Goal: Entertainment & Leisure: Consume media (video, audio)

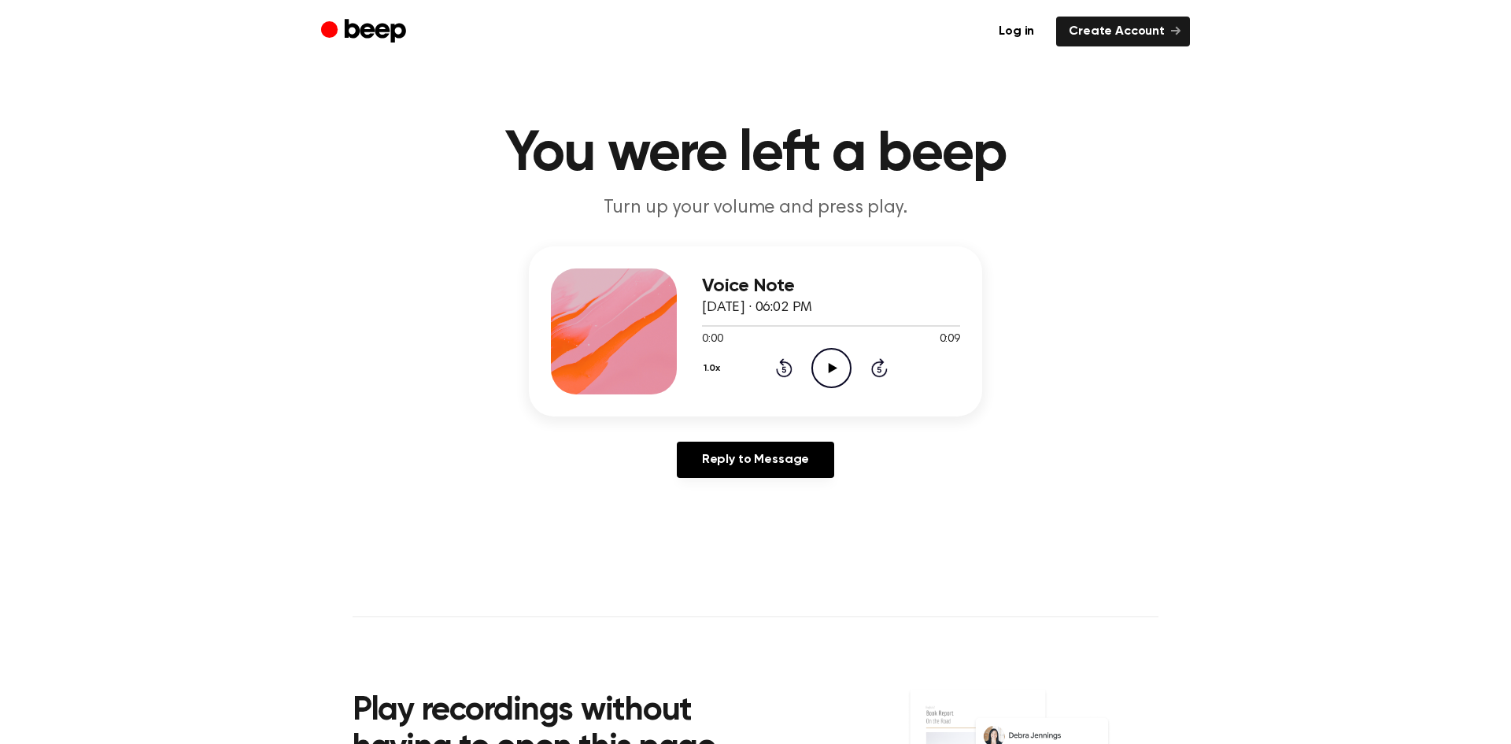
click at [824, 365] on icon "Play Audio" at bounding box center [831, 368] width 40 height 40
click at [837, 362] on icon "Play Audio" at bounding box center [831, 368] width 40 height 40
click at [849, 367] on circle at bounding box center [831, 368] width 39 height 39
click at [832, 366] on icon at bounding box center [832, 368] width 9 height 10
click at [817, 360] on icon "Play Audio" at bounding box center [831, 368] width 40 height 40
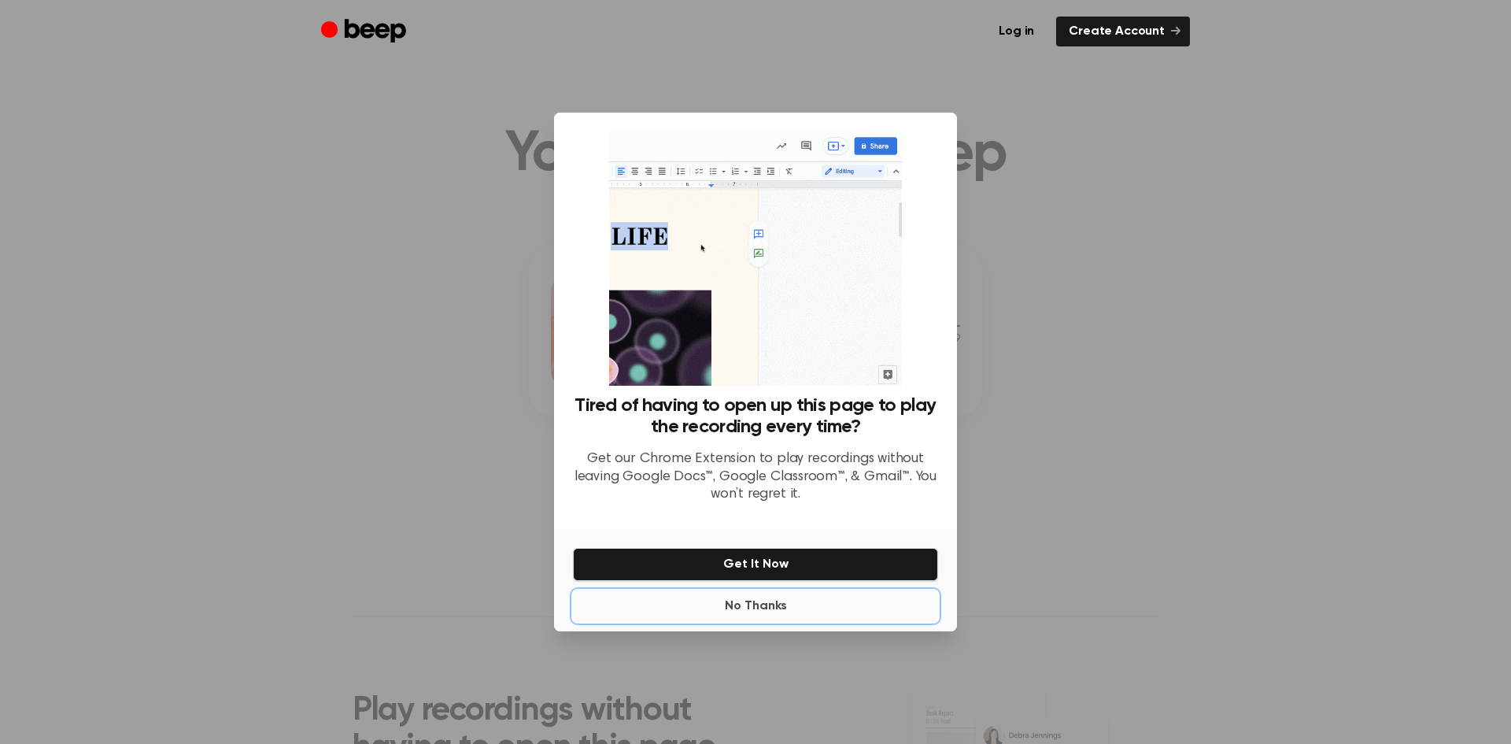
click at [766, 596] on button "No Thanks" at bounding box center [755, 605] width 365 height 31
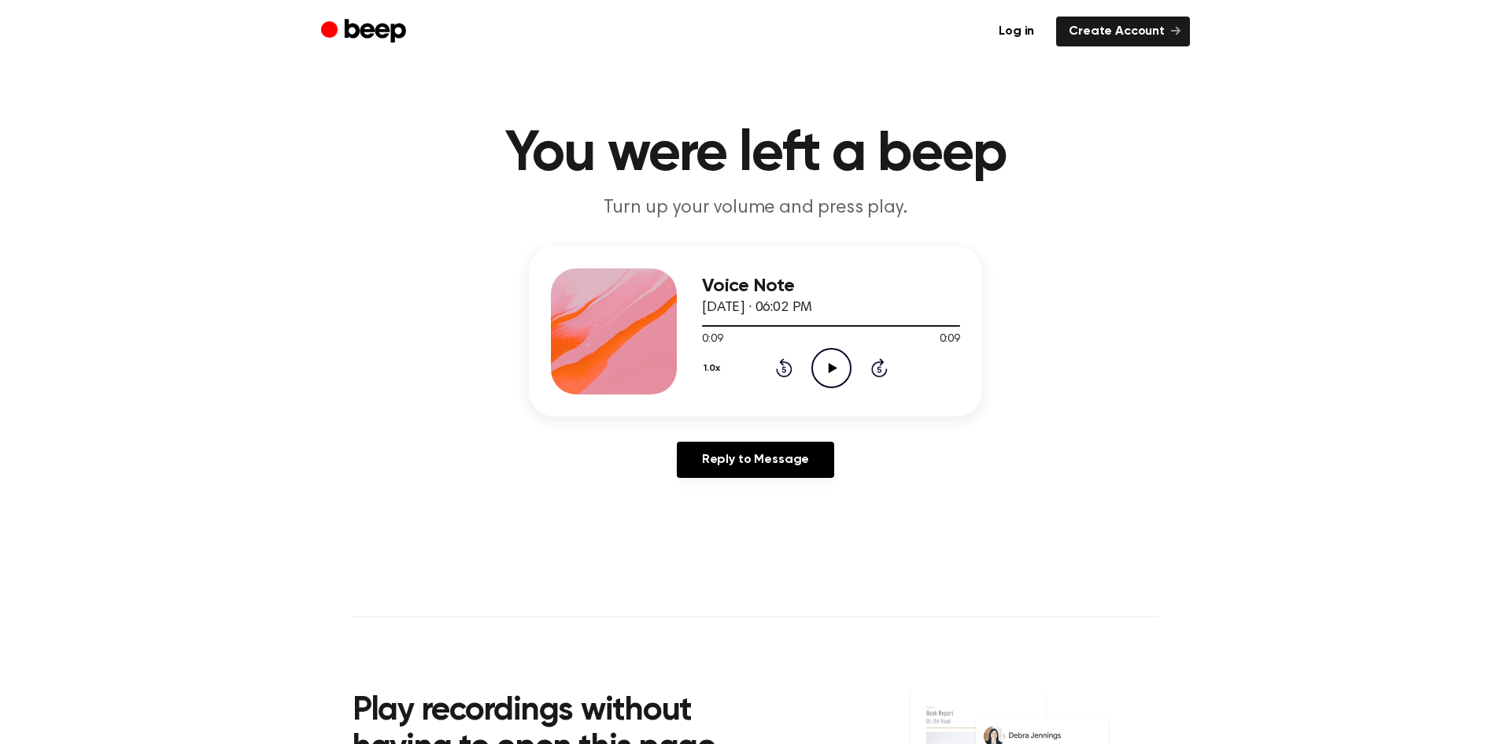
click at [847, 361] on icon "Play Audio" at bounding box center [831, 368] width 40 height 40
click at [838, 364] on icon "Play Audio" at bounding box center [831, 368] width 40 height 40
click at [787, 374] on icon at bounding box center [784, 367] width 17 height 19
click at [840, 359] on icon "Play Audio" at bounding box center [831, 368] width 40 height 40
click at [830, 364] on icon at bounding box center [832, 368] width 9 height 10
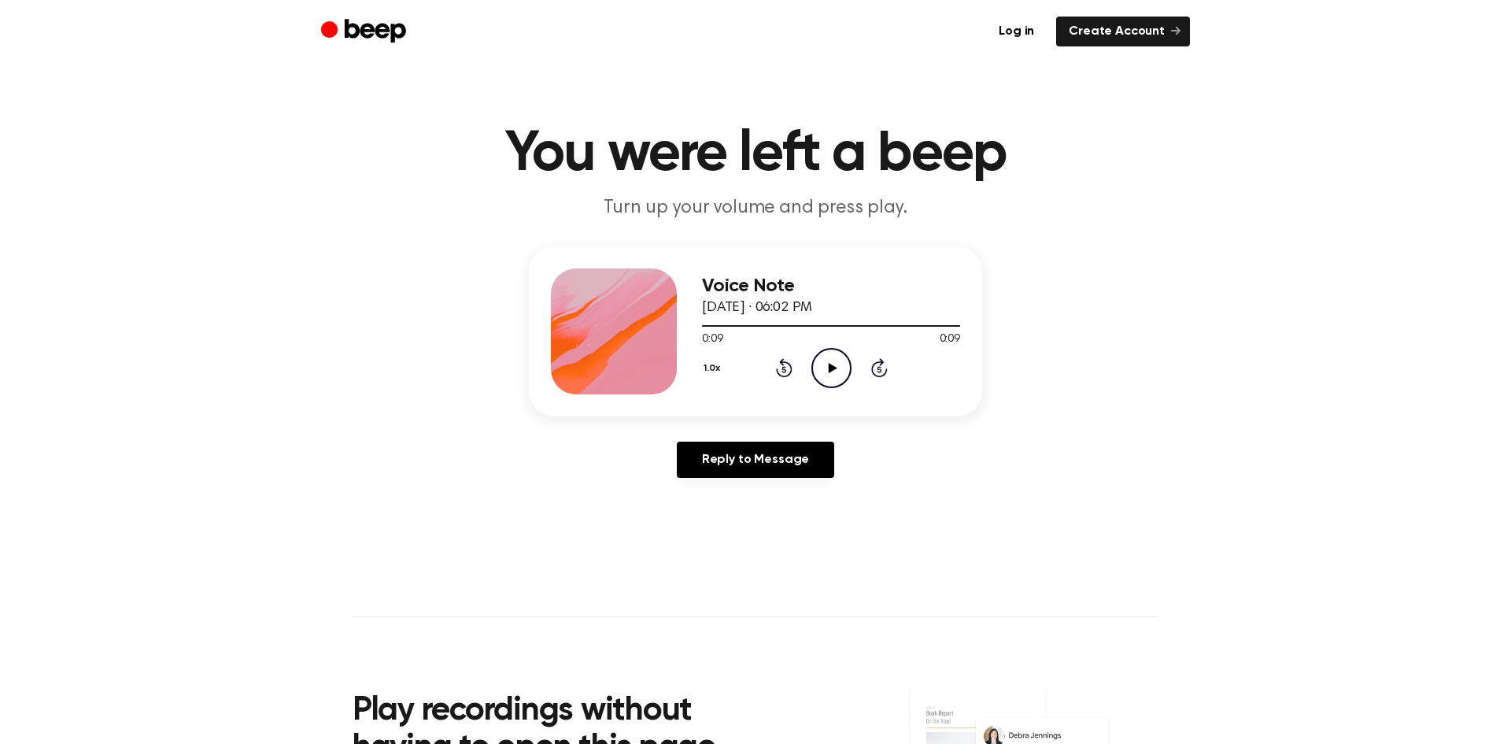
click at [1271, 537] on main "You were left a beep Turn up your volume and press play. Voice Note August 22, …" at bounding box center [755, 485] width 1511 height 970
click at [1159, 491] on main "You were left a beep Turn up your volume and press play. Voice Note August 22, …" at bounding box center [755, 485] width 1511 height 970
click at [1082, 367] on div "Voice Note August 22, 2023 · 06:02 PM 0:09 0:09 Your browser does not support t…" at bounding box center [755, 368] width 1473 height 244
click at [773, 458] on link "Reply to Message" at bounding box center [755, 459] width 157 height 36
click at [814, 371] on icon "Play Audio" at bounding box center [831, 368] width 40 height 40
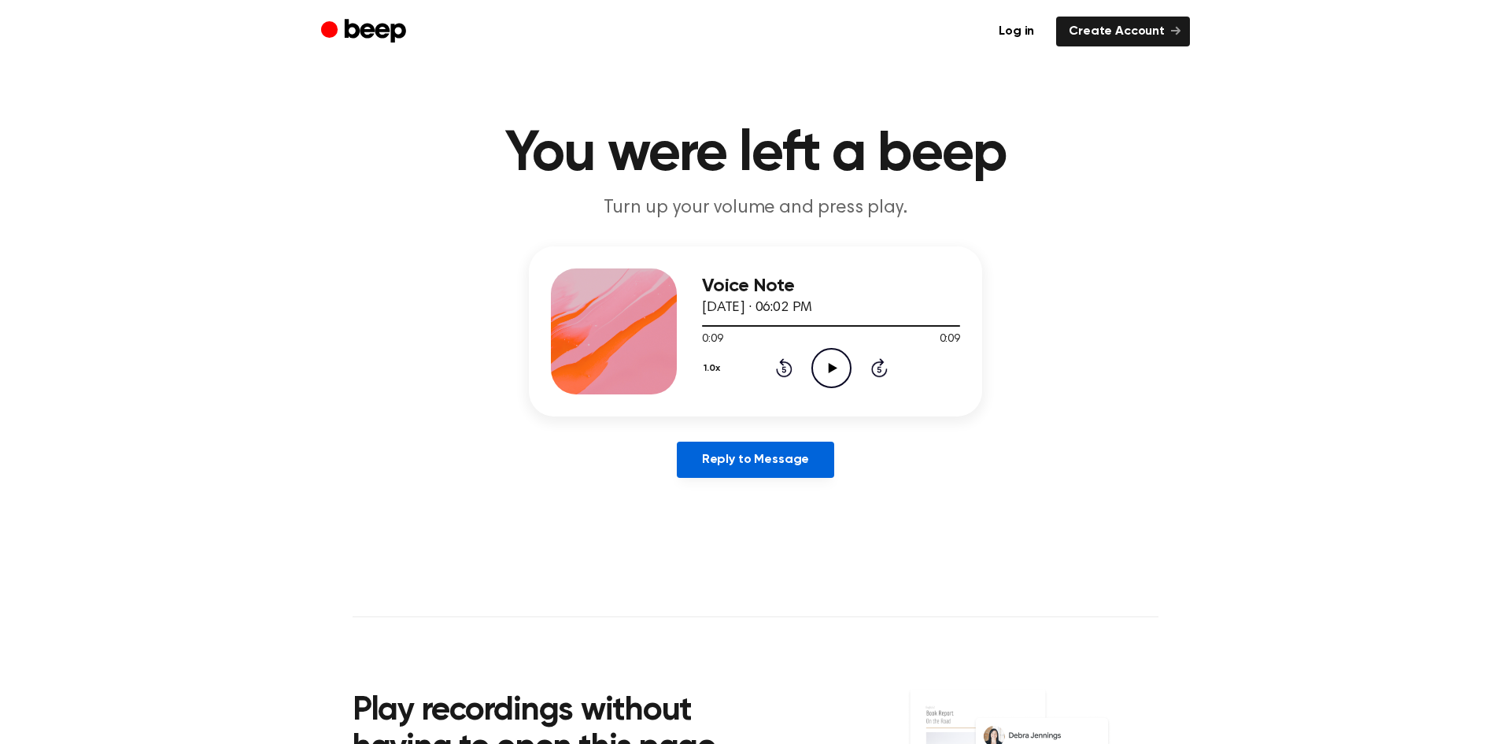
click at [761, 461] on link "Reply to Message" at bounding box center [755, 459] width 157 height 36
click at [829, 368] on icon at bounding box center [832, 368] width 9 height 10
click at [832, 367] on icon at bounding box center [832, 368] width 9 height 10
click at [836, 371] on icon "Play Audio" at bounding box center [831, 368] width 40 height 40
click at [824, 372] on icon "Play Audio" at bounding box center [831, 368] width 40 height 40
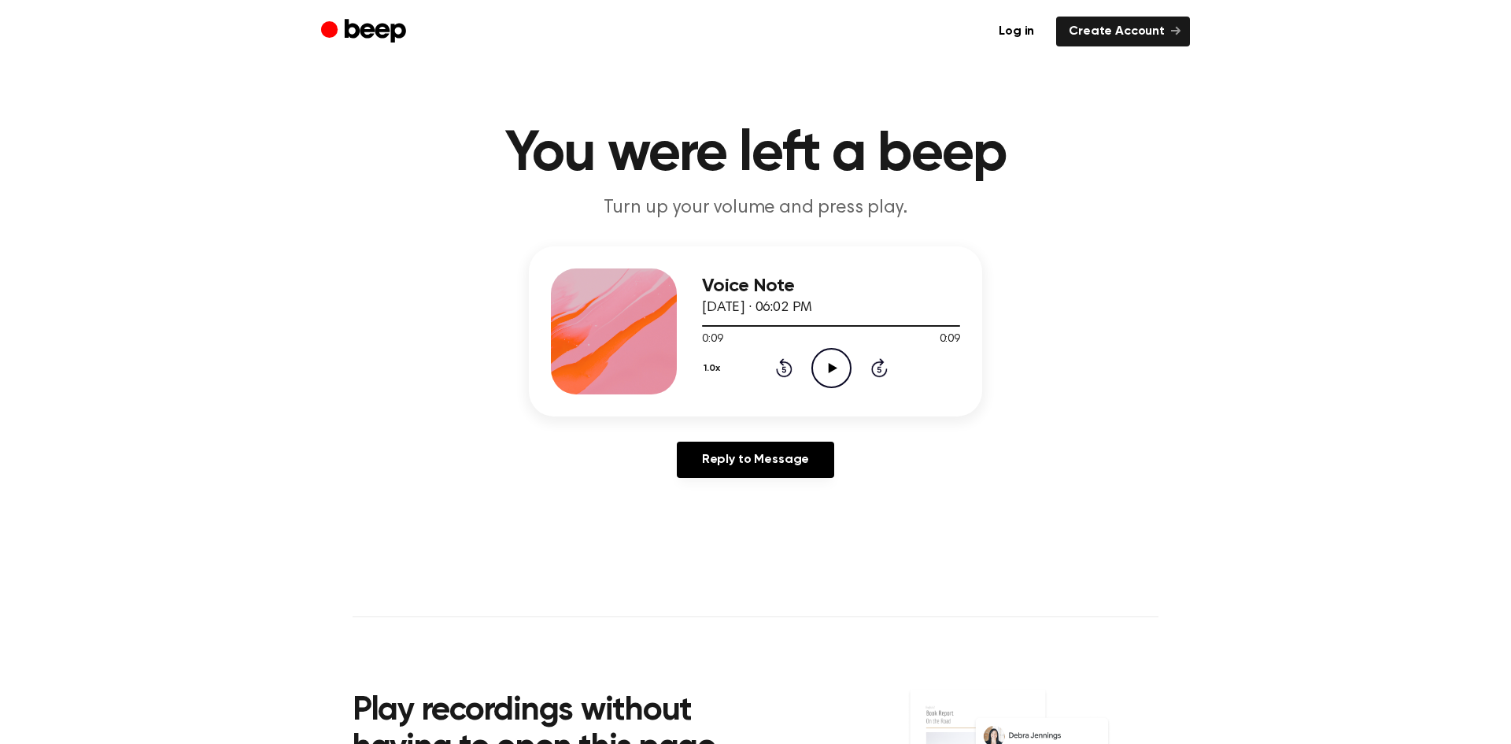
click at [828, 371] on icon at bounding box center [832, 368] width 9 height 10
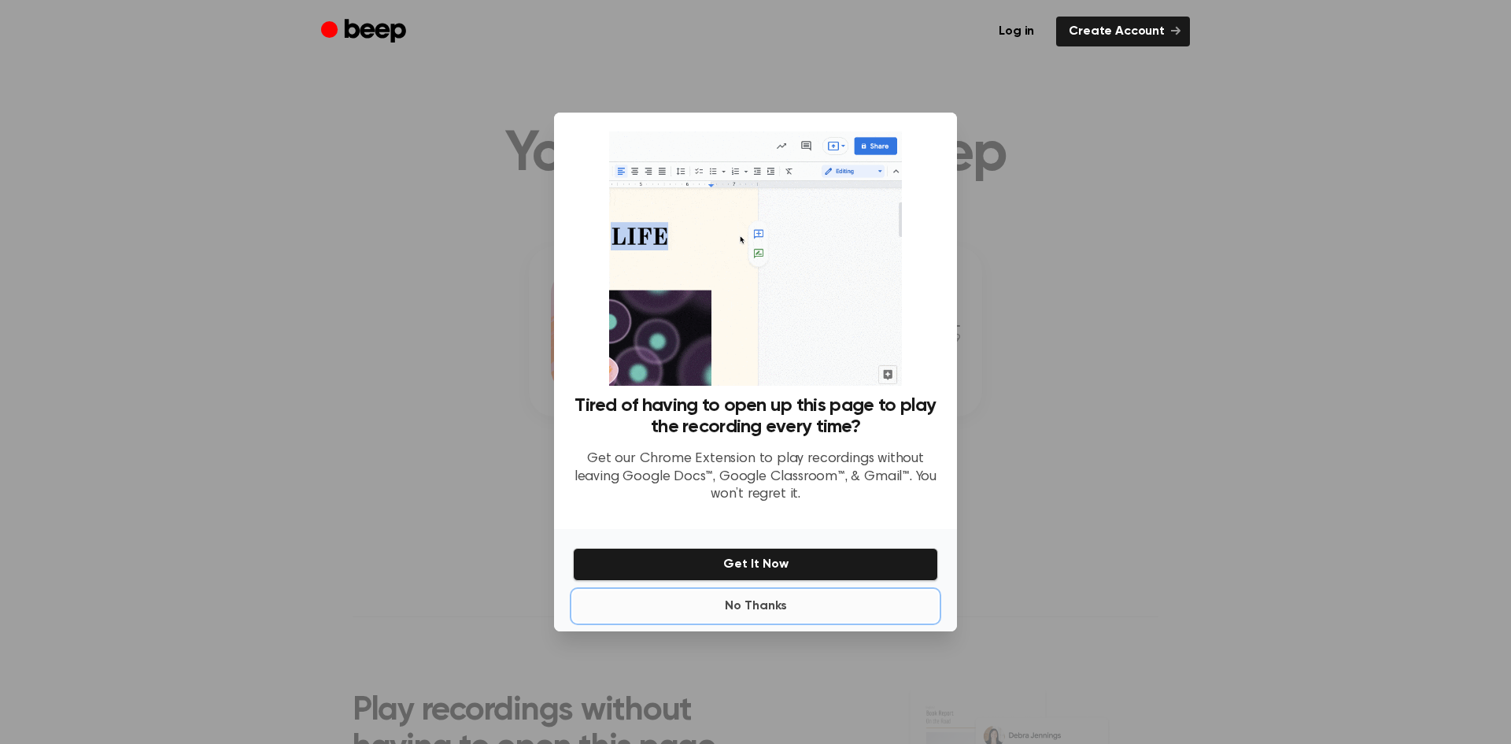
click at [766, 599] on button "No Thanks" at bounding box center [755, 605] width 365 height 31
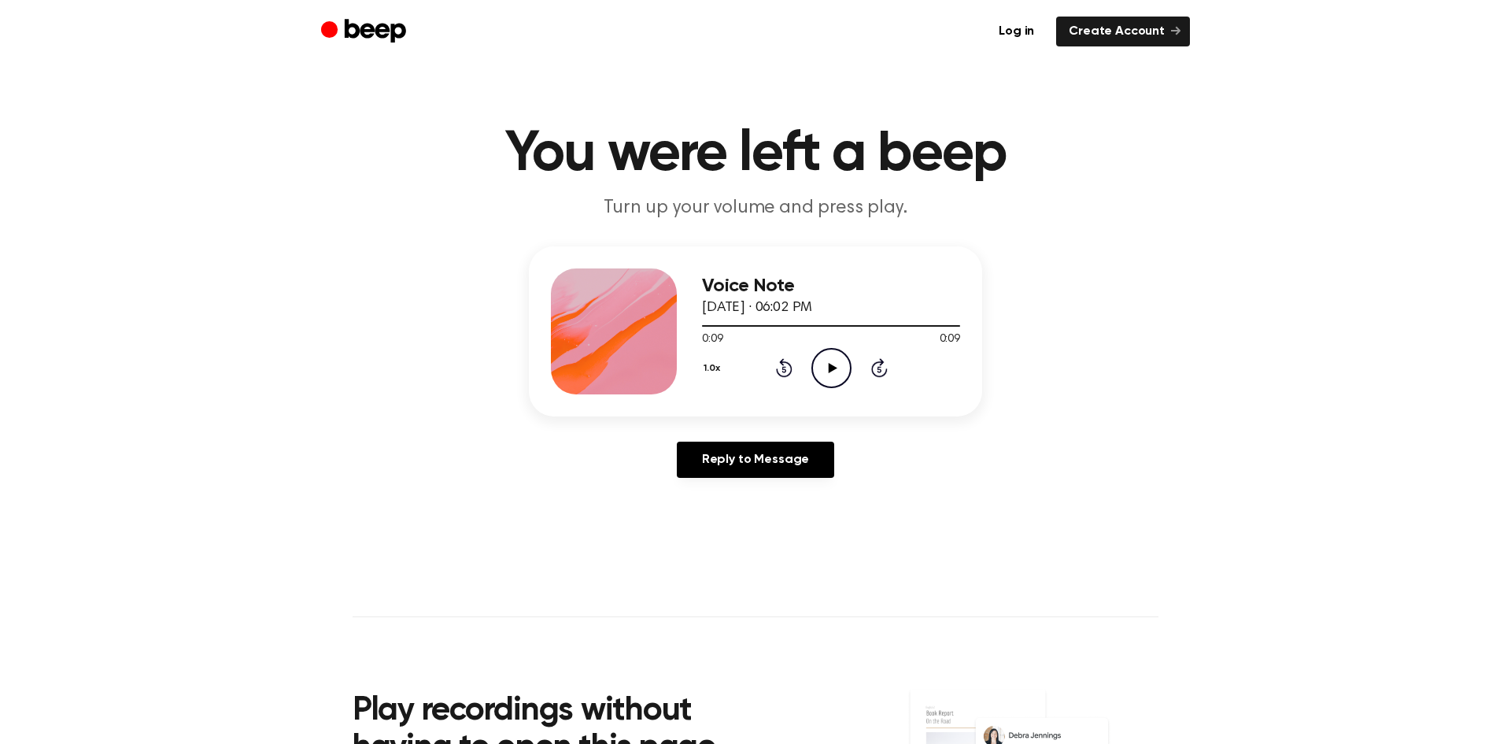
click at [836, 372] on icon "Play Audio" at bounding box center [831, 368] width 40 height 40
click at [836, 371] on icon "Play Audio" at bounding box center [831, 368] width 40 height 40
click at [818, 379] on icon "Play Audio" at bounding box center [831, 368] width 40 height 40
click at [832, 371] on icon "Play Audio" at bounding box center [831, 368] width 40 height 40
click at [831, 374] on icon "Play Audio" at bounding box center [831, 368] width 40 height 40
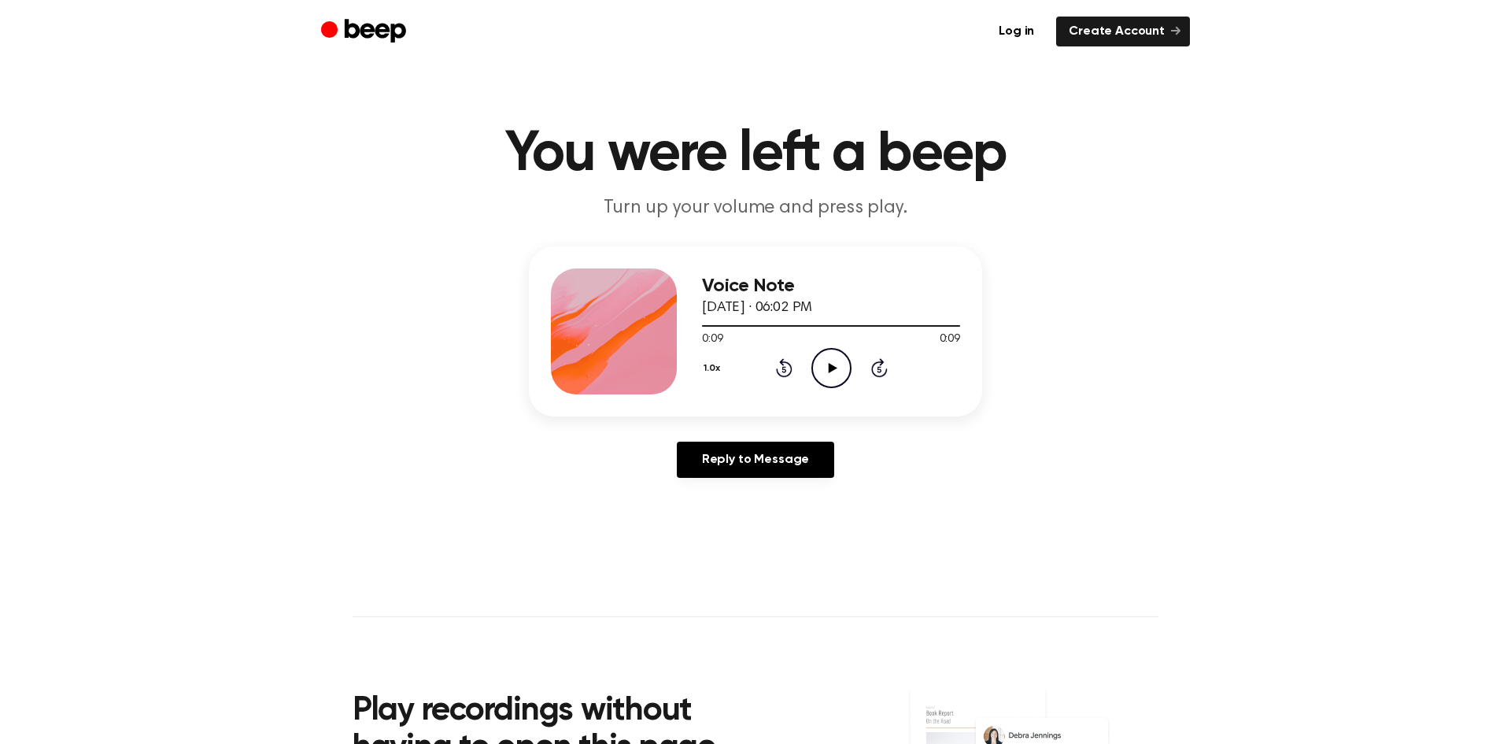
click at [833, 369] on icon "Play Audio" at bounding box center [831, 368] width 40 height 40
click at [836, 371] on icon "Play Audio" at bounding box center [831, 368] width 40 height 40
click at [836, 369] on icon "Play Audio" at bounding box center [831, 368] width 40 height 40
click at [824, 372] on icon "Play Audio" at bounding box center [831, 368] width 40 height 40
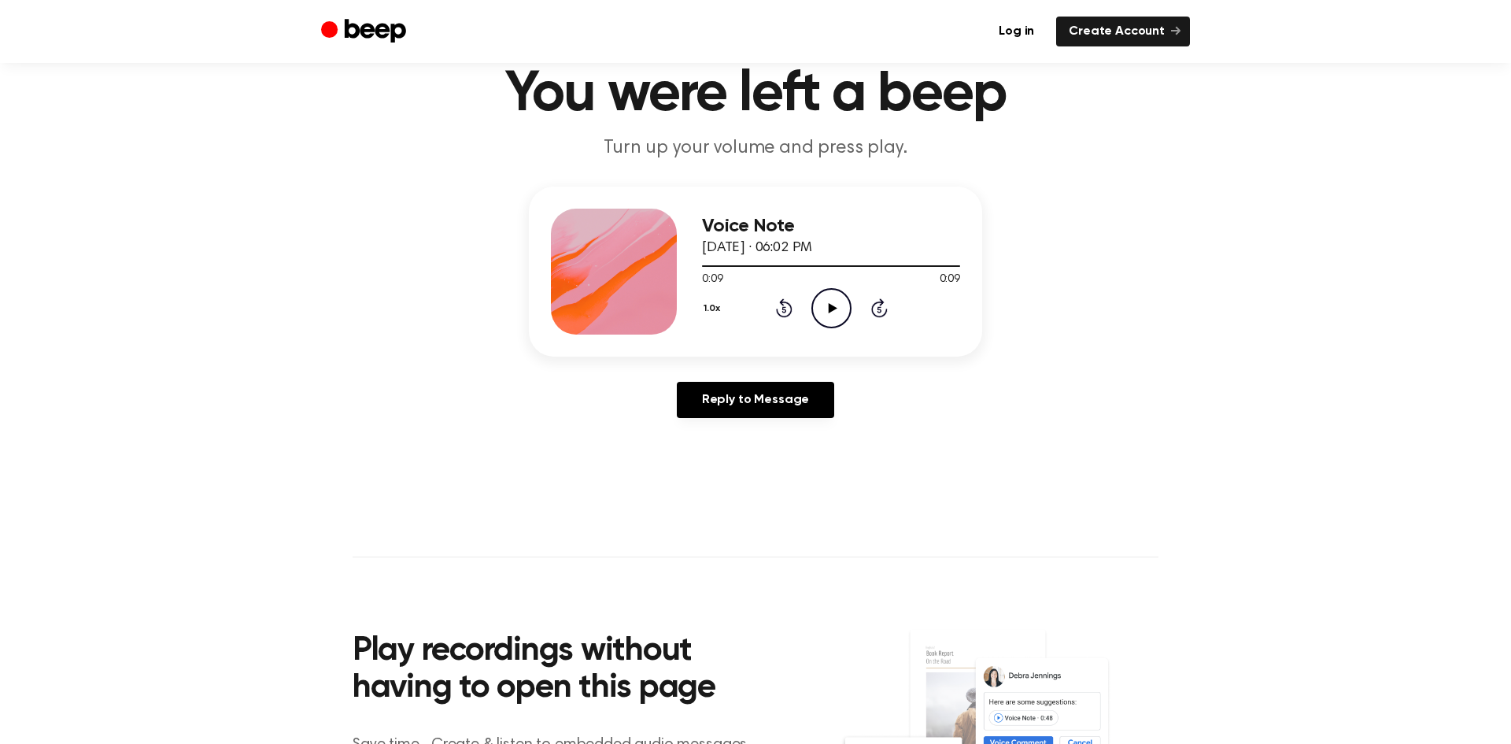
scroll to position [24, 0]
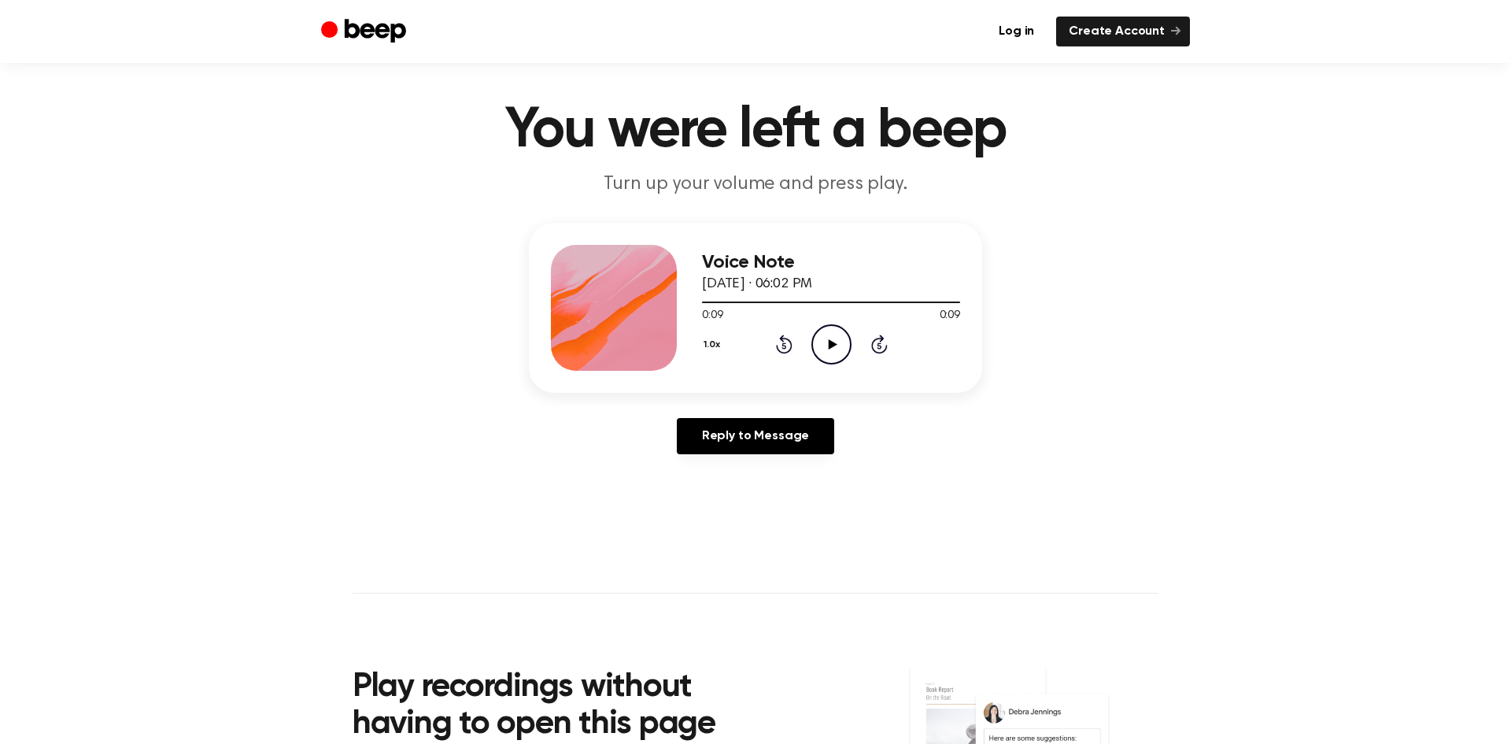
click at [828, 341] on icon at bounding box center [832, 344] width 9 height 10
click at [837, 349] on icon "Play Audio" at bounding box center [831, 344] width 40 height 40
click at [819, 348] on icon "Play Audio" at bounding box center [831, 344] width 40 height 40
click at [825, 356] on icon "Play Audio" at bounding box center [831, 344] width 40 height 40
click at [826, 356] on icon "Play Audio" at bounding box center [831, 344] width 40 height 40
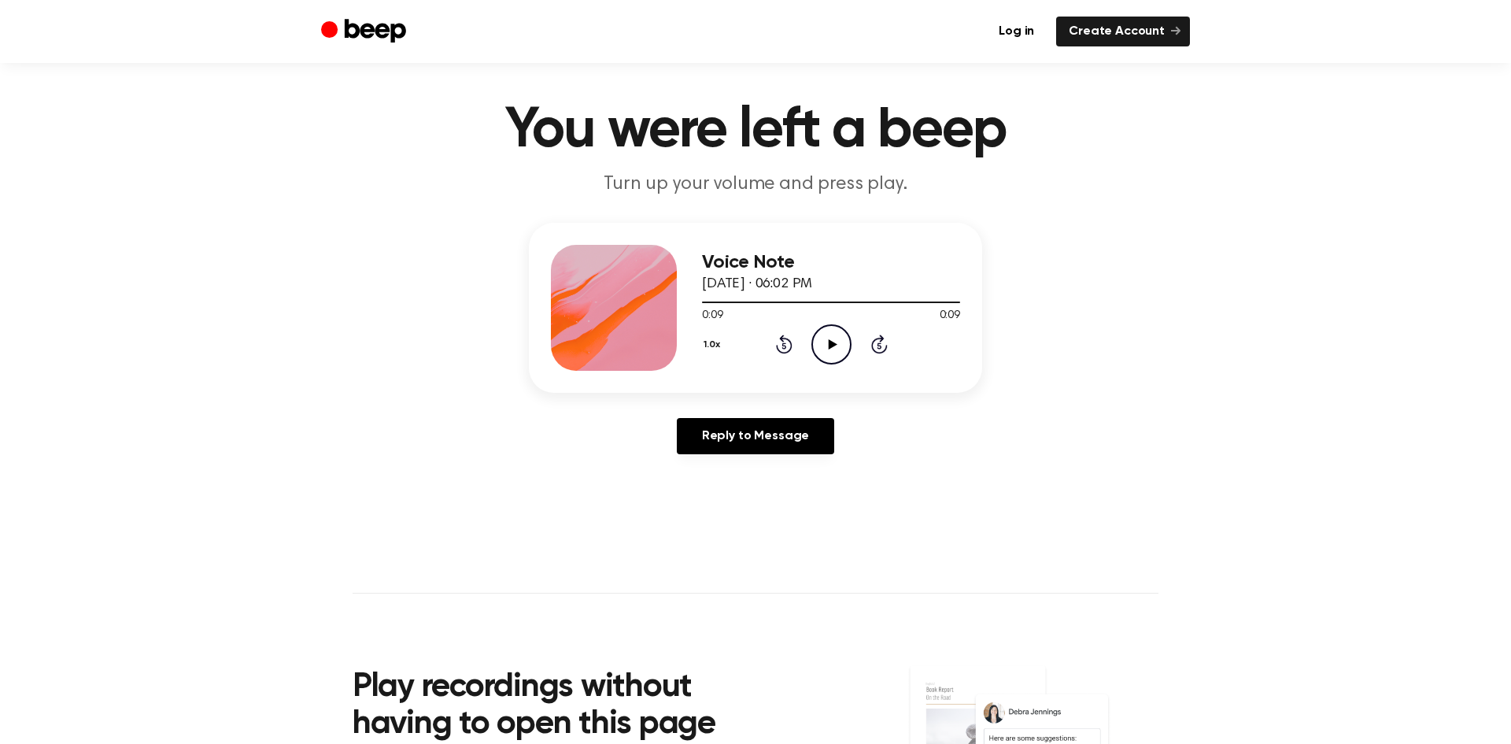
click at [836, 343] on icon "Play Audio" at bounding box center [831, 344] width 40 height 40
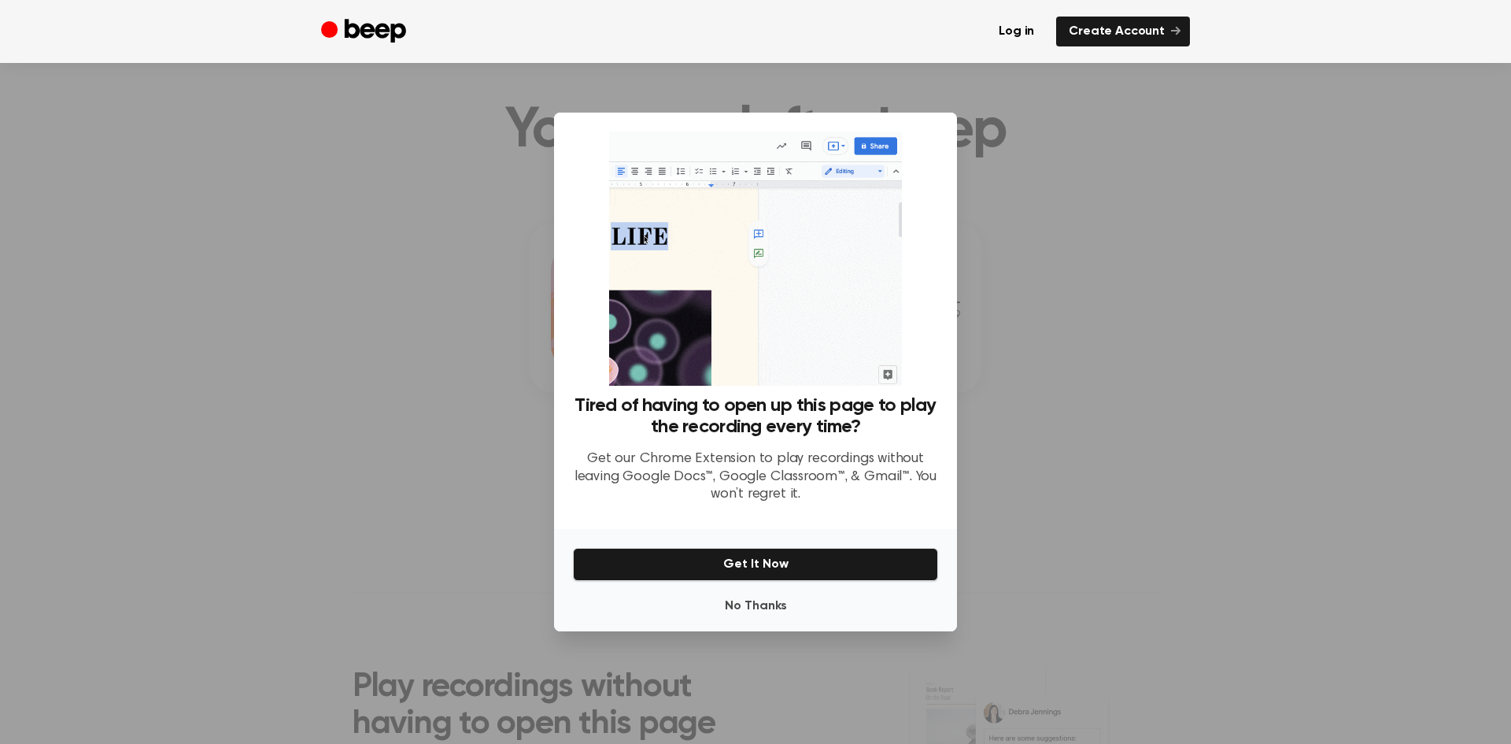
drag, startPoint x: 1204, startPoint y: 419, endPoint x: 1176, endPoint y: 418, distance: 27.5
click at [1201, 418] on div at bounding box center [755, 372] width 1511 height 744
click at [770, 604] on button "No Thanks" at bounding box center [755, 605] width 365 height 31
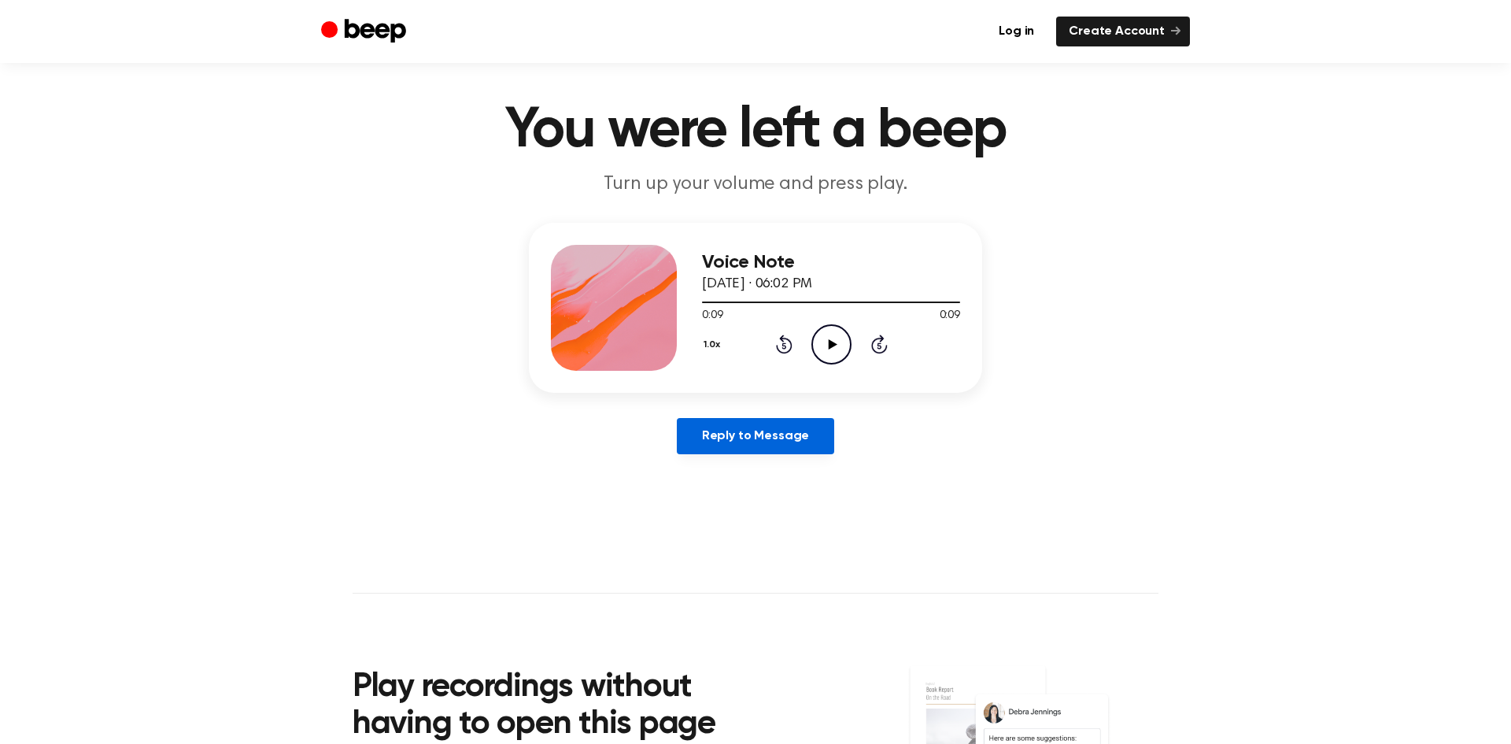
click at [772, 435] on link "Reply to Message" at bounding box center [755, 436] width 157 height 36
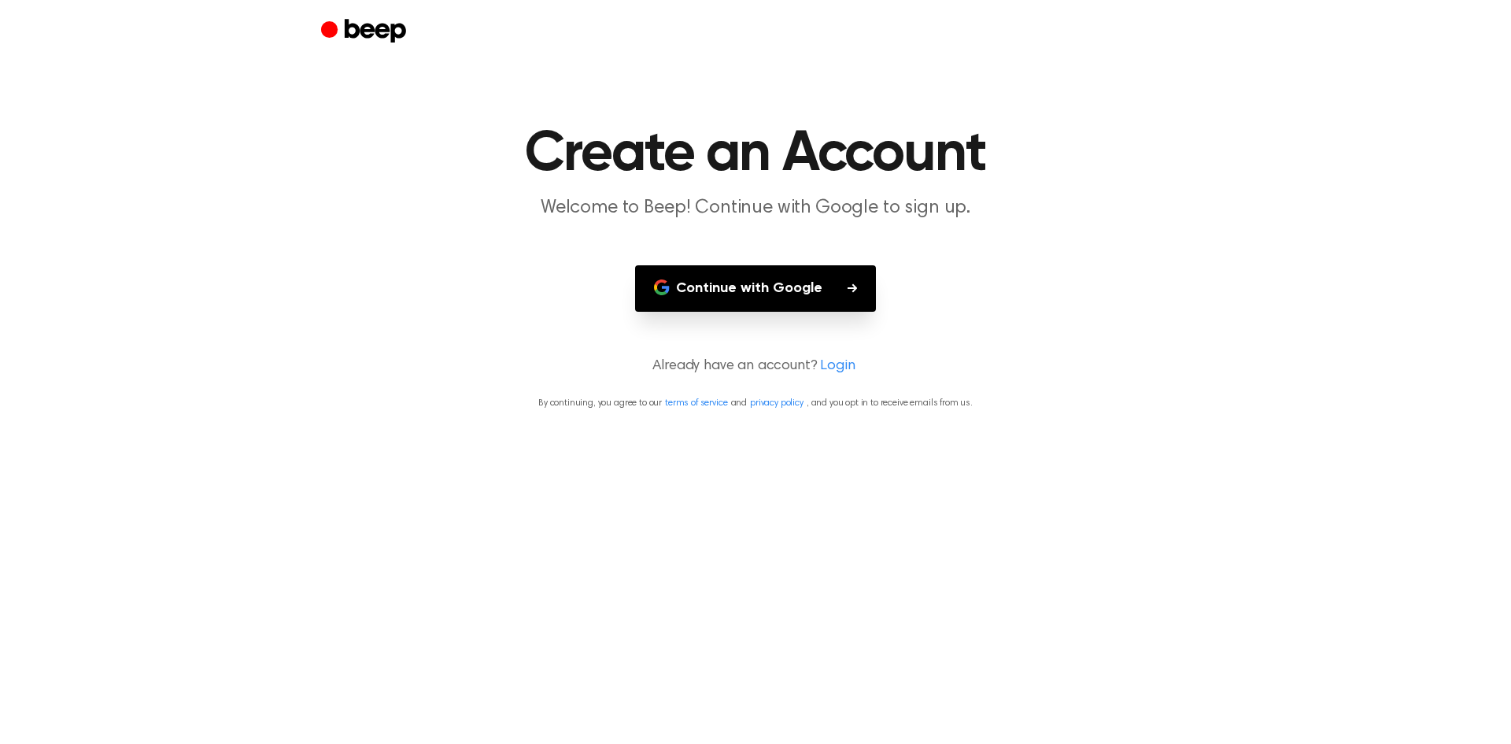
scroll to position [24, 0]
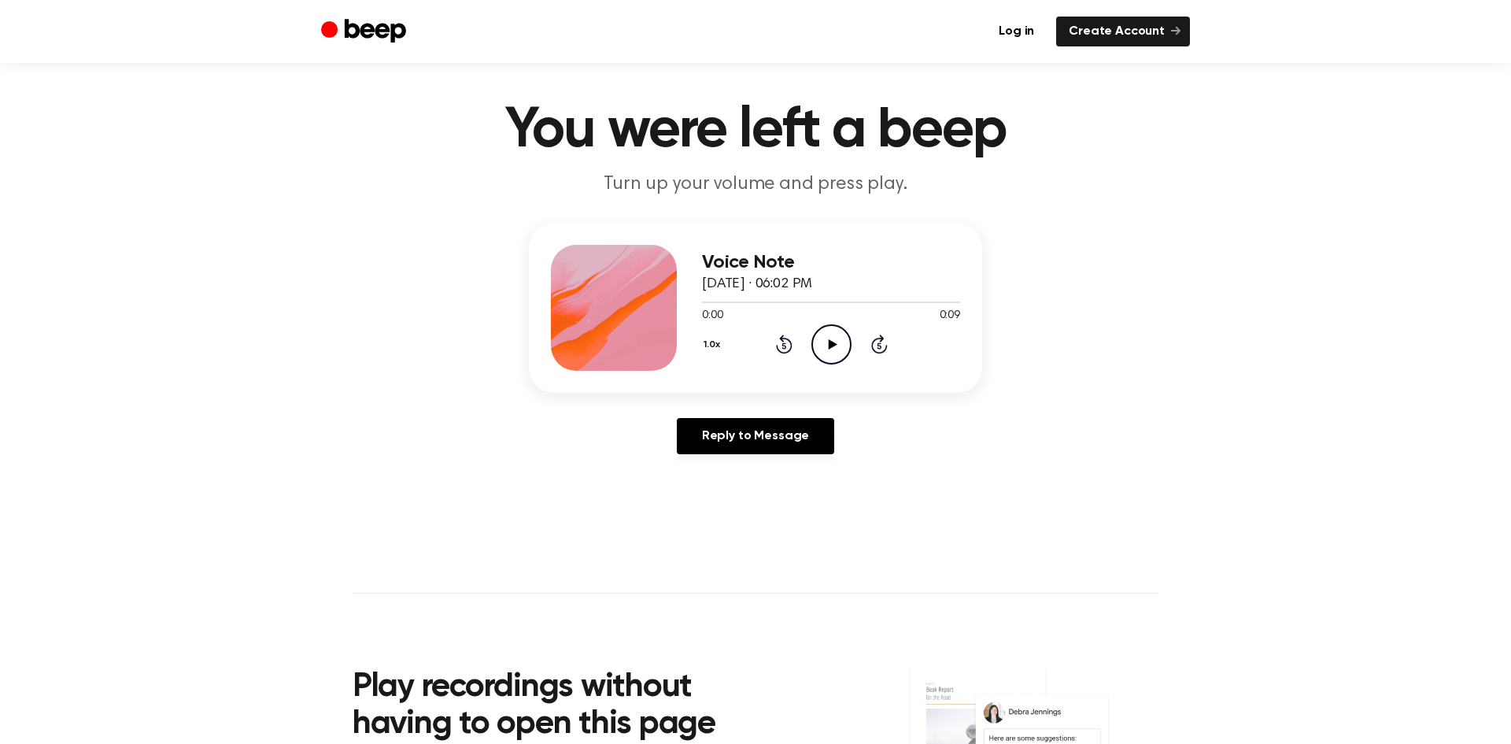
click at [825, 349] on icon "Play Audio" at bounding box center [831, 344] width 40 height 40
click at [835, 345] on icon "Pause Audio" at bounding box center [831, 344] width 40 height 40
click at [832, 351] on icon "Play Audio" at bounding box center [831, 344] width 40 height 40
click at [832, 351] on icon "Pause Audio" at bounding box center [831, 344] width 40 height 40
click at [832, 351] on icon "Play Audio" at bounding box center [831, 344] width 40 height 40
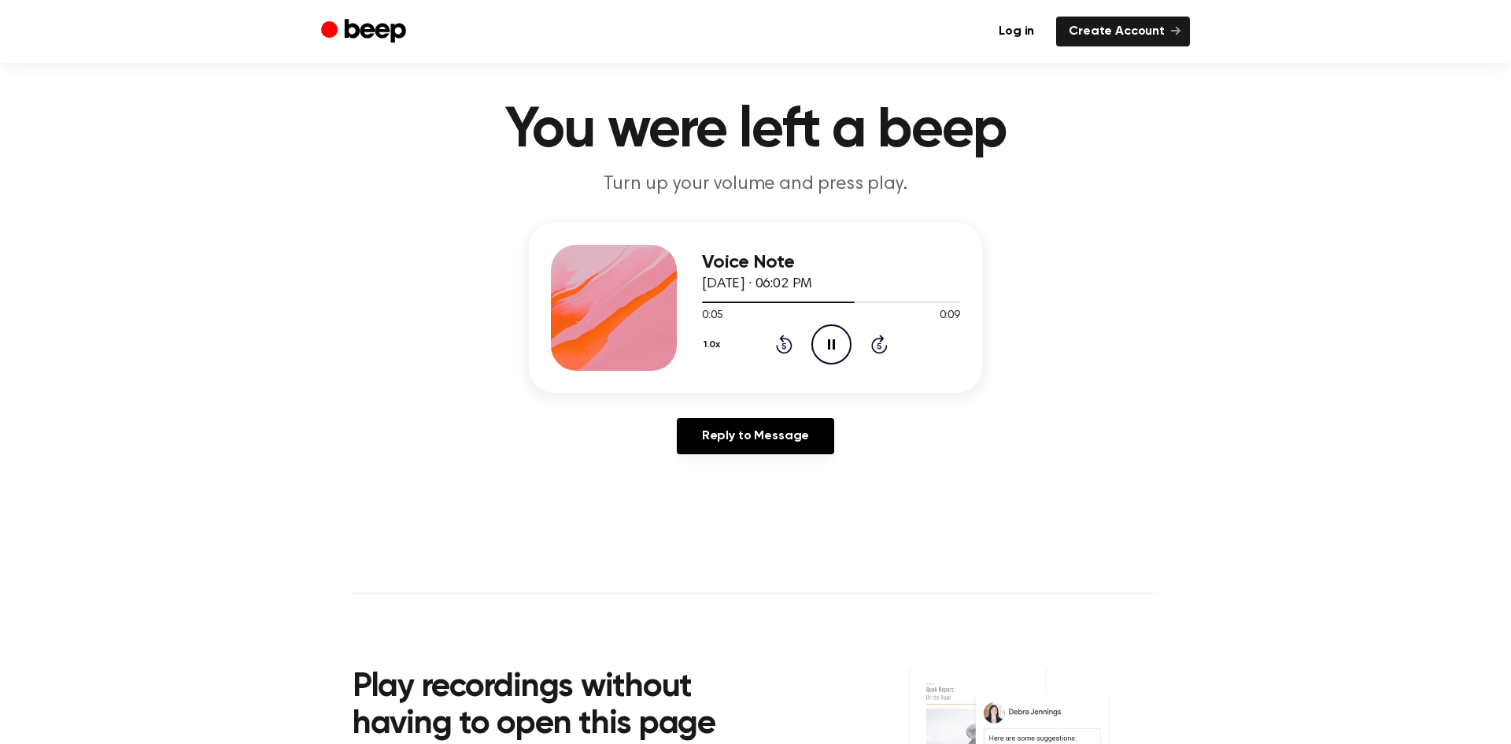
click at [832, 351] on icon "Pause Audio" at bounding box center [831, 344] width 40 height 40
drag, startPoint x: 858, startPoint y: 302, endPoint x: 1057, endPoint y: 321, distance: 200.0
click at [1059, 320] on div "Voice Note August 22, 2023 · 06:02 PM 0:05 0:09 Your browser does not support t…" at bounding box center [755, 345] width 1473 height 244
click at [843, 337] on icon "Play Audio" at bounding box center [831, 344] width 40 height 40
click at [833, 344] on icon at bounding box center [831, 344] width 7 height 10
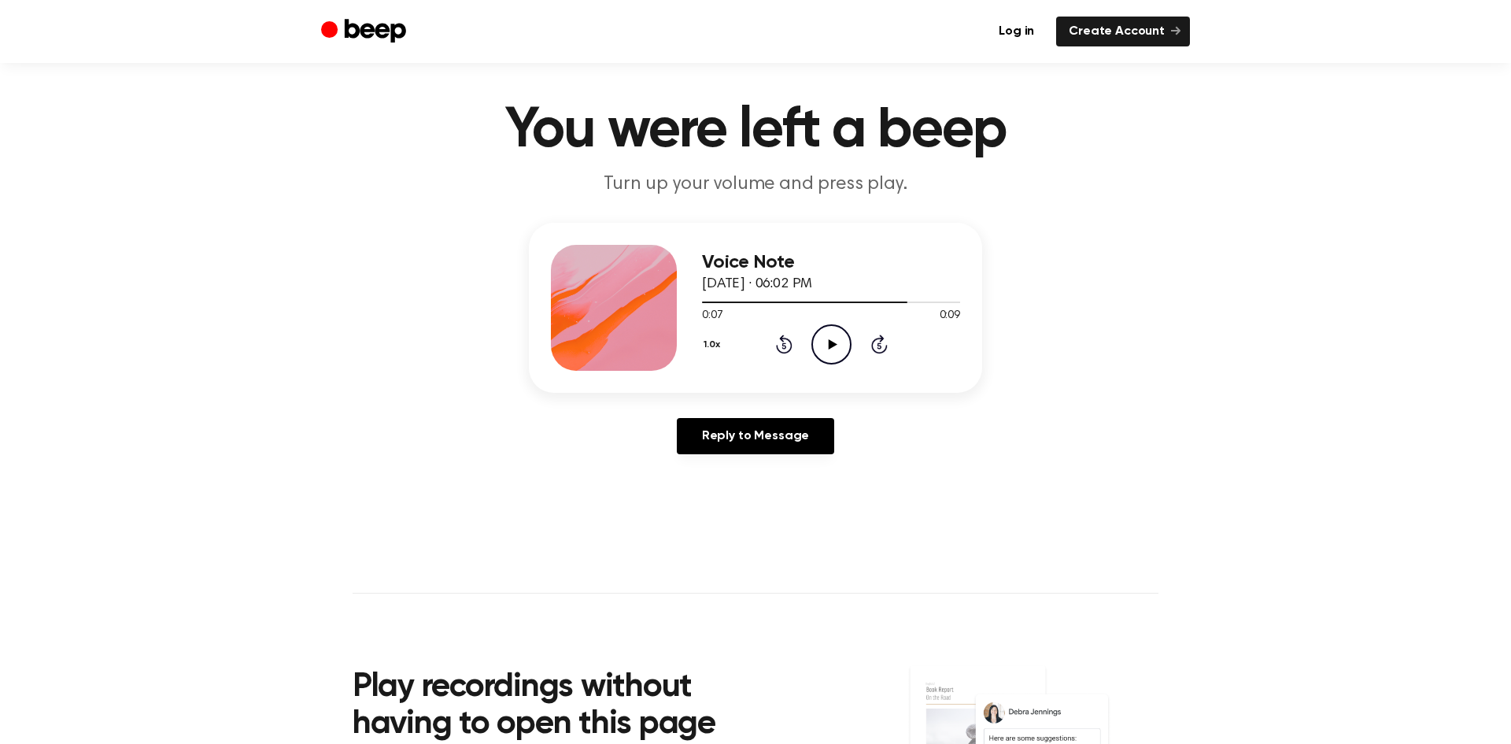
click at [835, 344] on icon at bounding box center [832, 344] width 9 height 10
click at [833, 344] on icon at bounding box center [832, 344] width 9 height 10
click at [833, 344] on icon at bounding box center [831, 344] width 7 height 10
click at [833, 342] on icon at bounding box center [832, 344] width 9 height 10
click at [817, 428] on link "Reply to Message" at bounding box center [755, 436] width 157 height 36
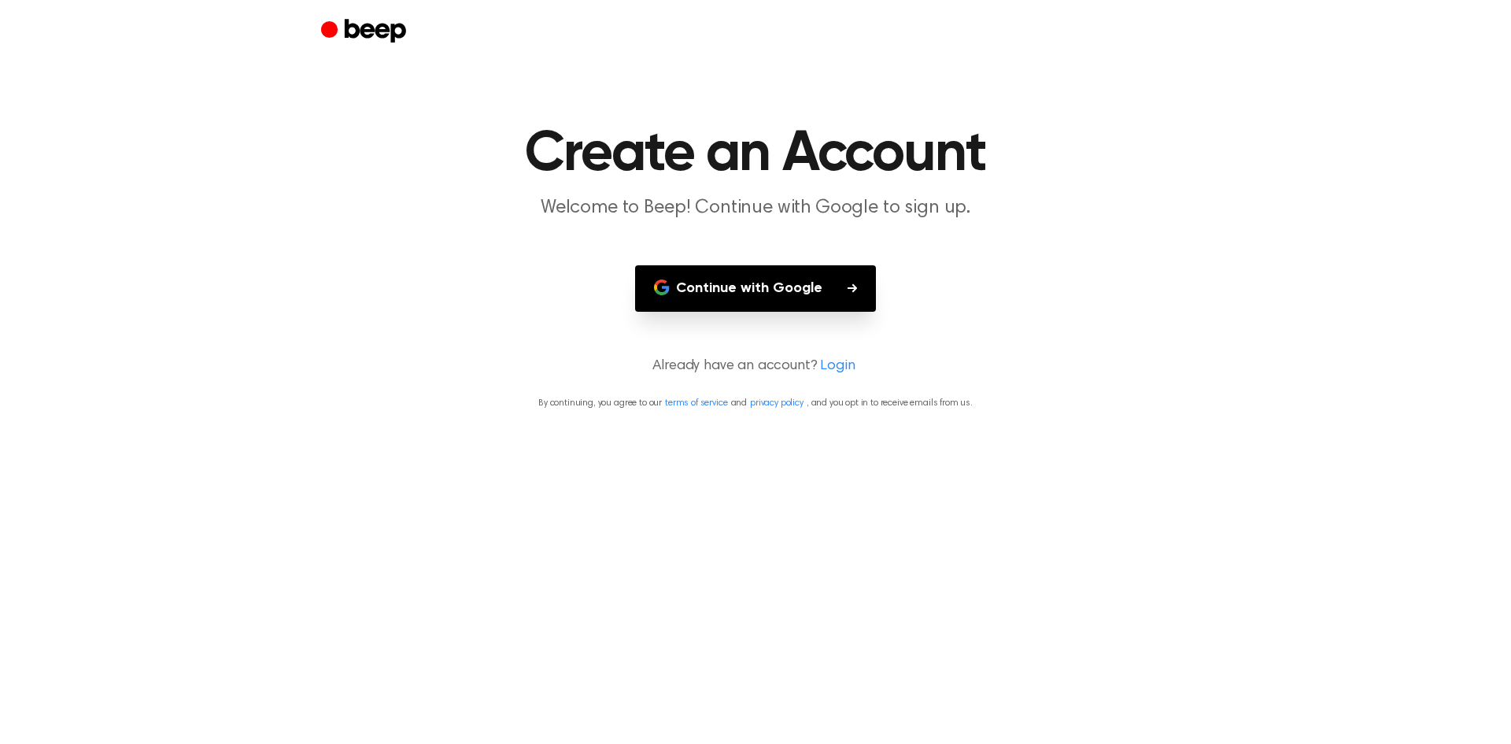
click at [837, 362] on link "Login" at bounding box center [837, 366] width 35 height 21
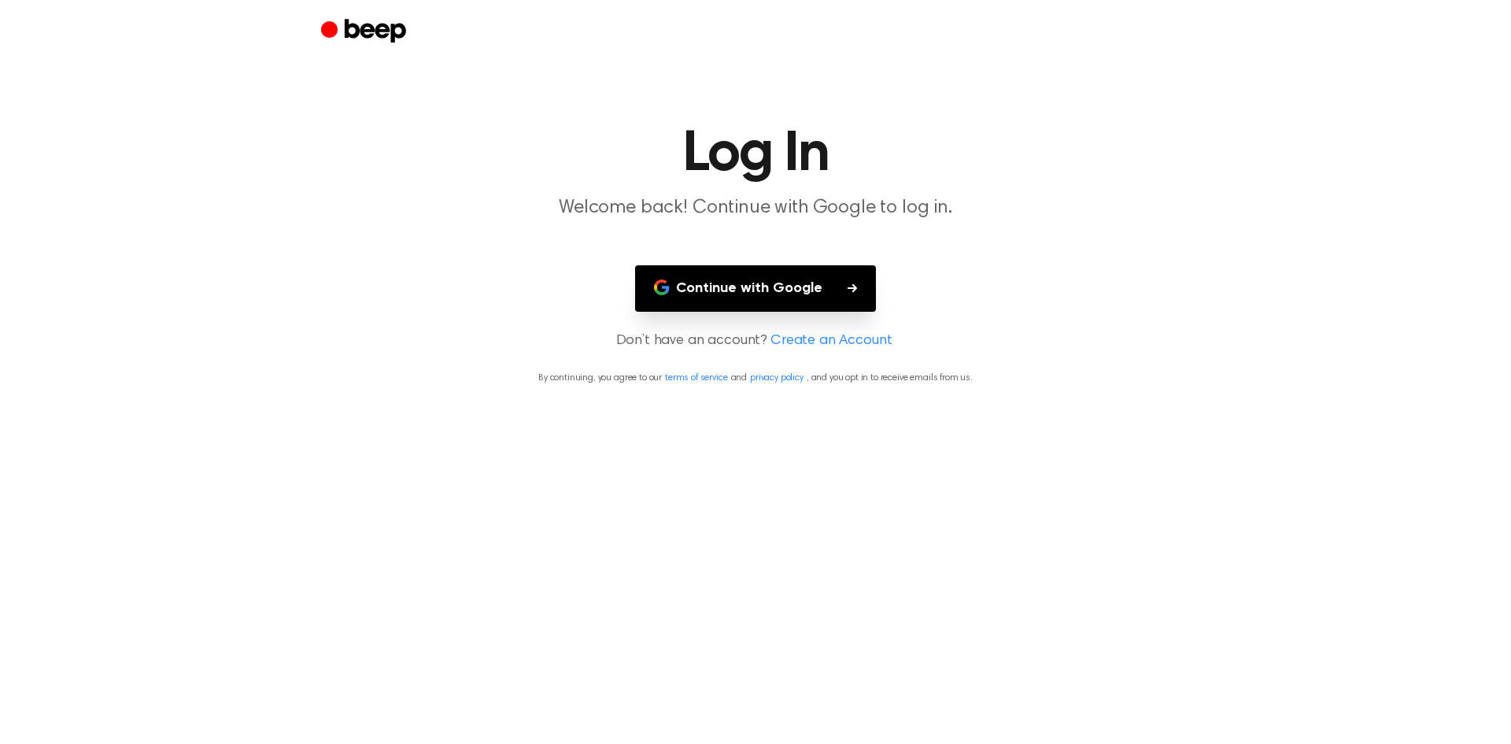
click at [791, 284] on button "Continue with Google" at bounding box center [755, 288] width 241 height 46
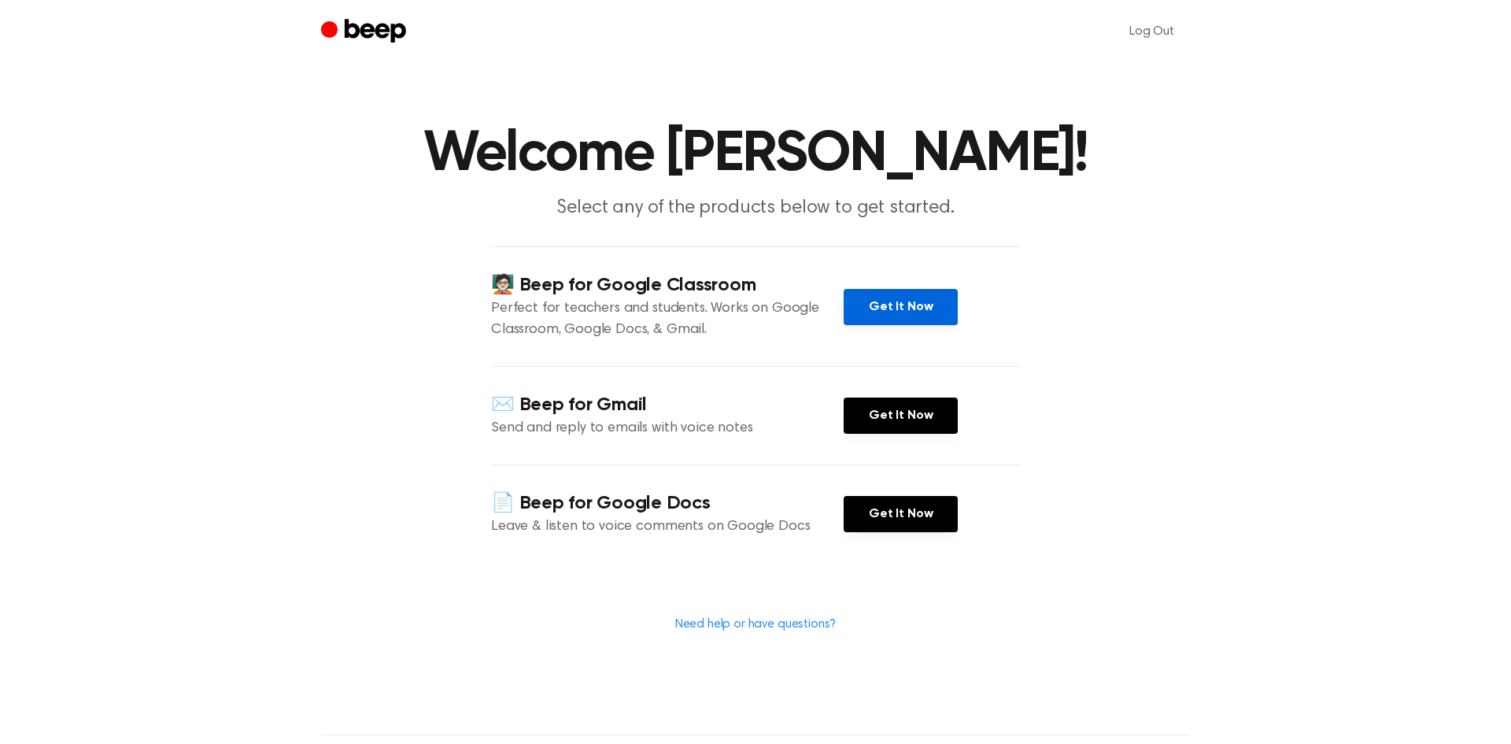
click at [890, 299] on link "Get It Now" at bounding box center [900, 307] width 114 height 36
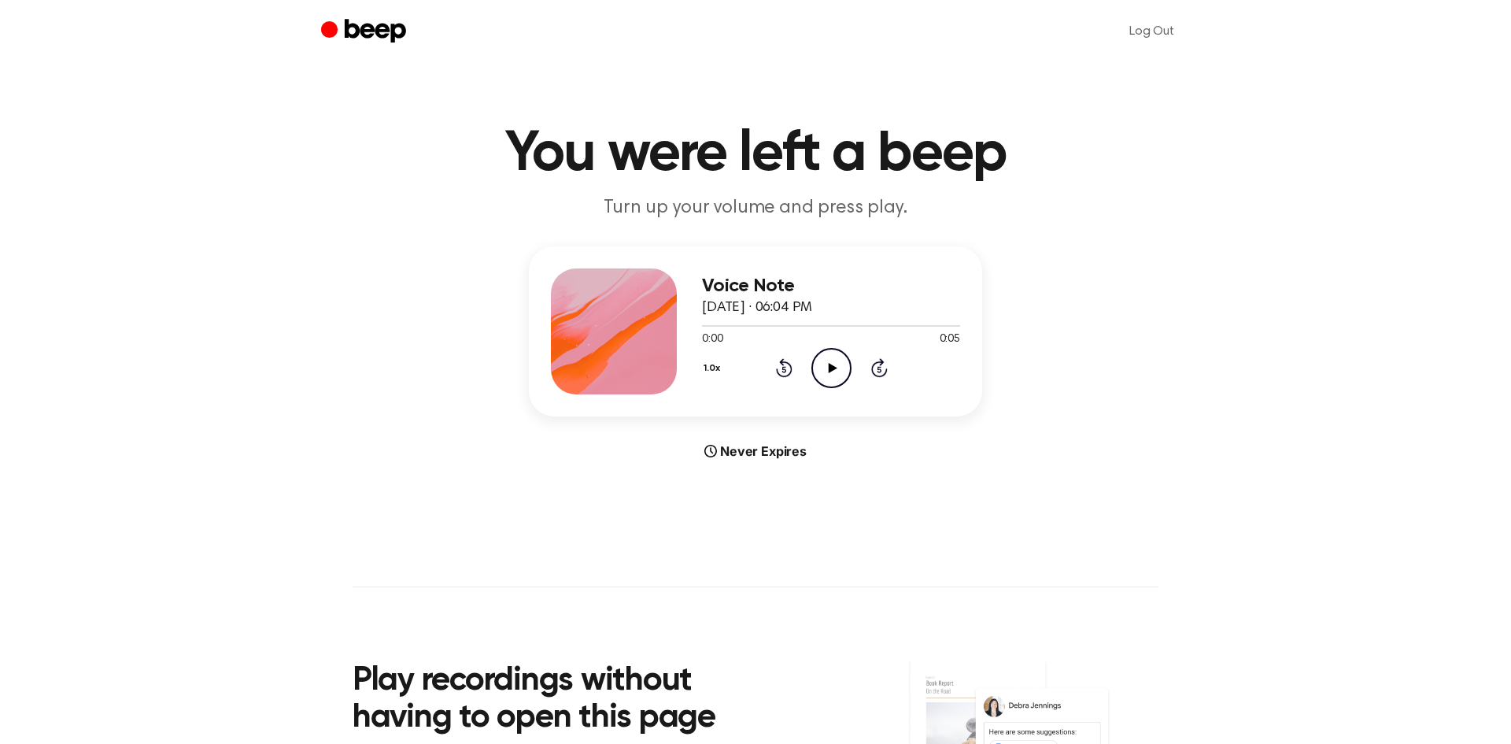
click at [825, 375] on icon "Play Audio" at bounding box center [831, 368] width 40 height 40
click at [830, 368] on icon at bounding box center [832, 368] width 9 height 10
click at [834, 370] on icon "Play Audio" at bounding box center [831, 368] width 40 height 40
click at [826, 367] on icon "Play Audio" at bounding box center [831, 368] width 40 height 40
click at [829, 372] on icon "Play Audio" at bounding box center [831, 368] width 40 height 40
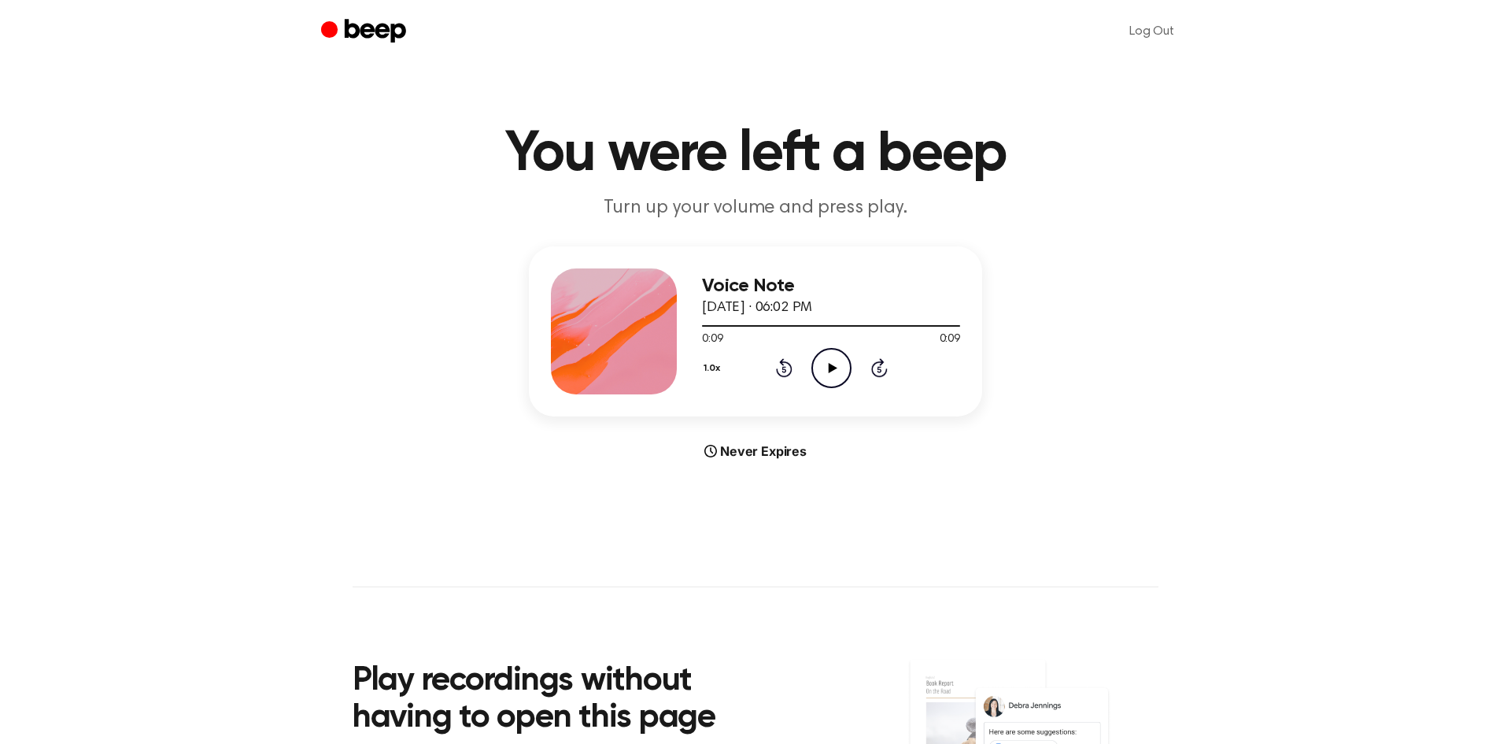
click at [836, 365] on icon "Play Audio" at bounding box center [831, 368] width 40 height 40
click at [820, 360] on icon "Play Audio" at bounding box center [831, 368] width 40 height 40
click at [832, 367] on icon at bounding box center [832, 368] width 9 height 10
click at [835, 360] on icon "Pause Audio" at bounding box center [831, 368] width 40 height 40
click at [835, 360] on icon "Play Audio" at bounding box center [831, 368] width 40 height 40
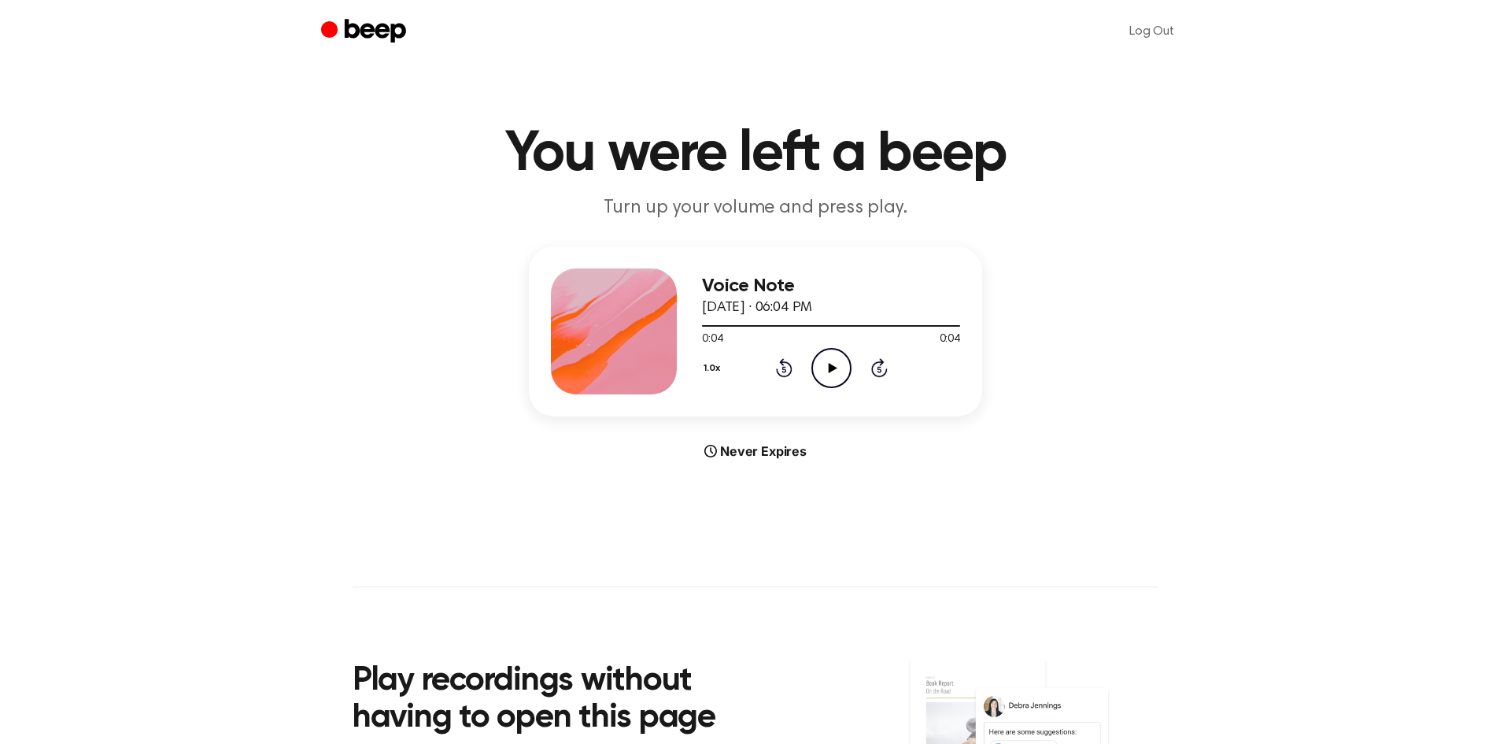
click at [843, 364] on icon "Play Audio" at bounding box center [831, 368] width 40 height 40
click at [840, 365] on icon "Play Audio" at bounding box center [831, 368] width 40 height 40
click at [830, 370] on icon at bounding box center [832, 368] width 9 height 10
click at [863, 374] on div "1.0x Rewind 5 seconds Play Audio Skip 5 seconds" at bounding box center [831, 368] width 258 height 40
click at [827, 371] on icon "Play Audio" at bounding box center [831, 368] width 40 height 40
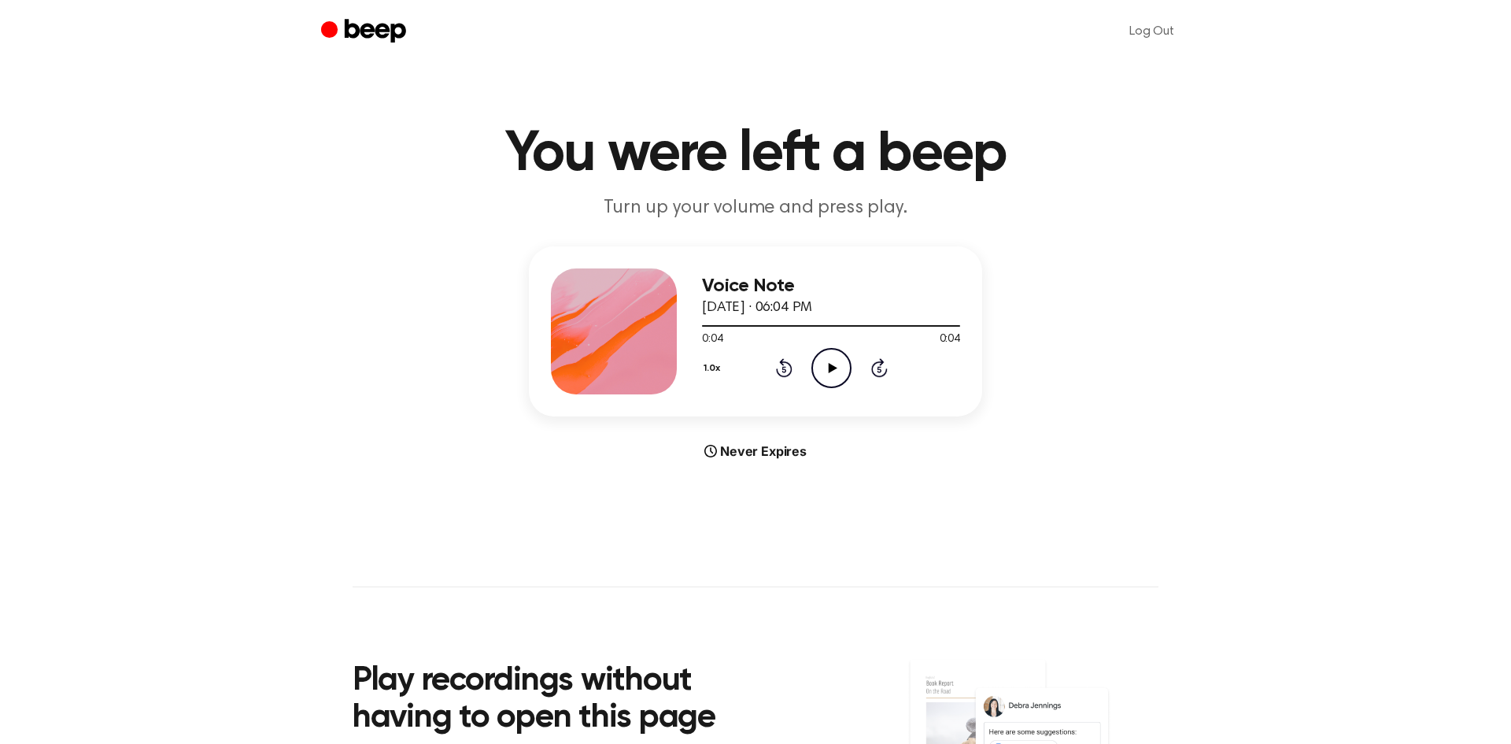
click at [829, 371] on icon "Play Audio" at bounding box center [831, 368] width 40 height 40
click at [831, 371] on icon "Play Audio" at bounding box center [831, 368] width 40 height 40
click at [841, 374] on icon "Play Audio" at bounding box center [831, 368] width 40 height 40
click at [829, 379] on icon "Play Audio" at bounding box center [831, 368] width 40 height 40
click at [837, 372] on icon "Play Audio" at bounding box center [831, 368] width 40 height 40
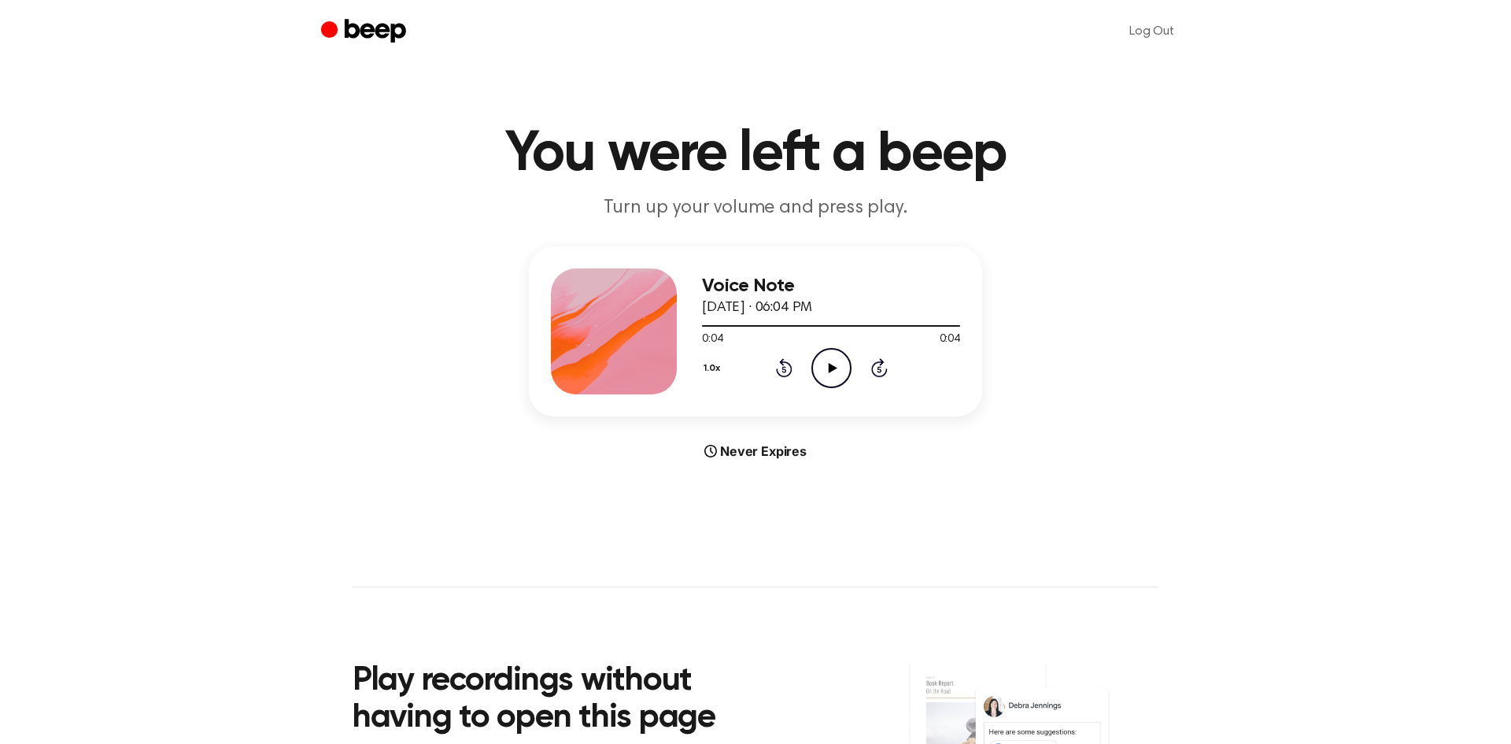
click at [829, 368] on icon at bounding box center [832, 368] width 9 height 10
click at [833, 375] on icon "Play Audio" at bounding box center [831, 368] width 40 height 40
click at [833, 371] on icon "Play Audio" at bounding box center [831, 368] width 40 height 40
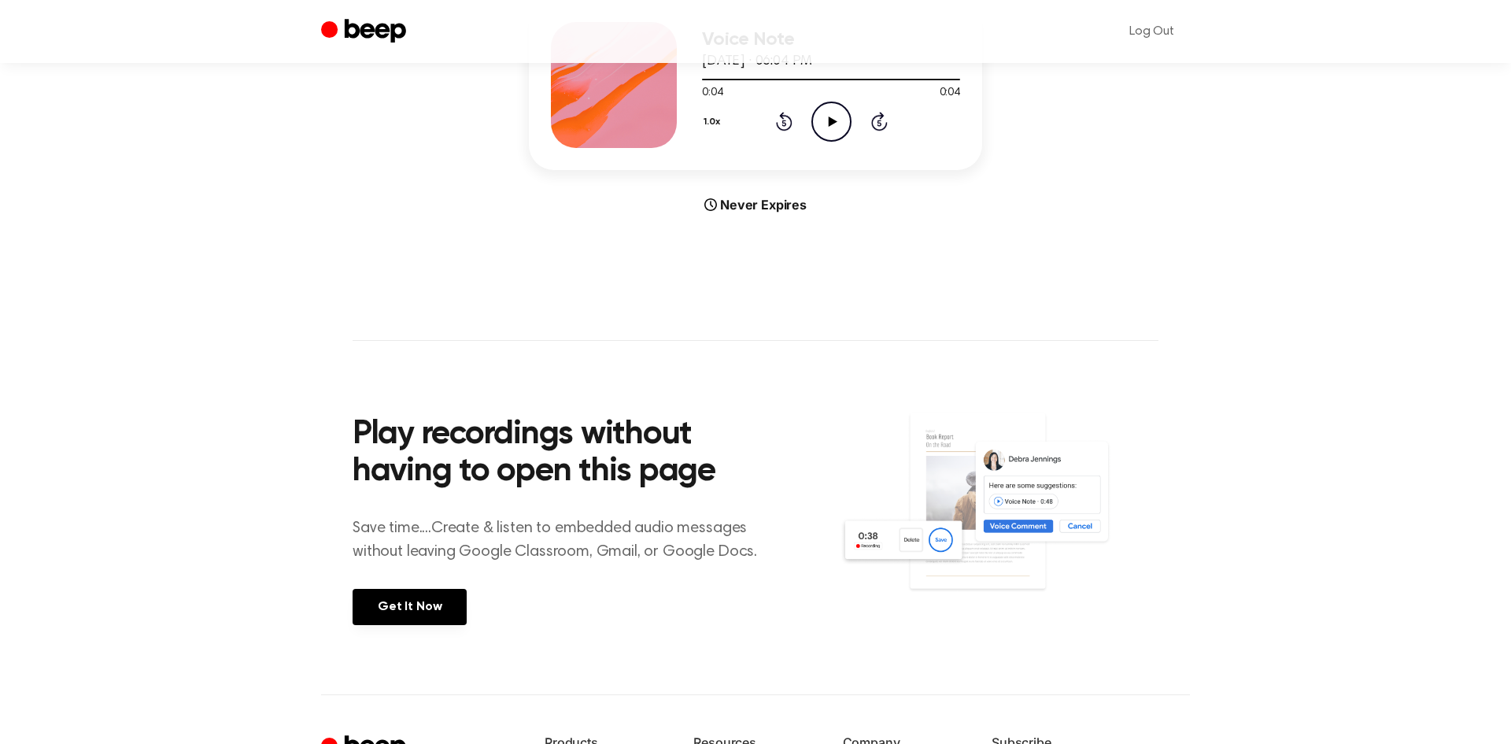
scroll to position [6, 0]
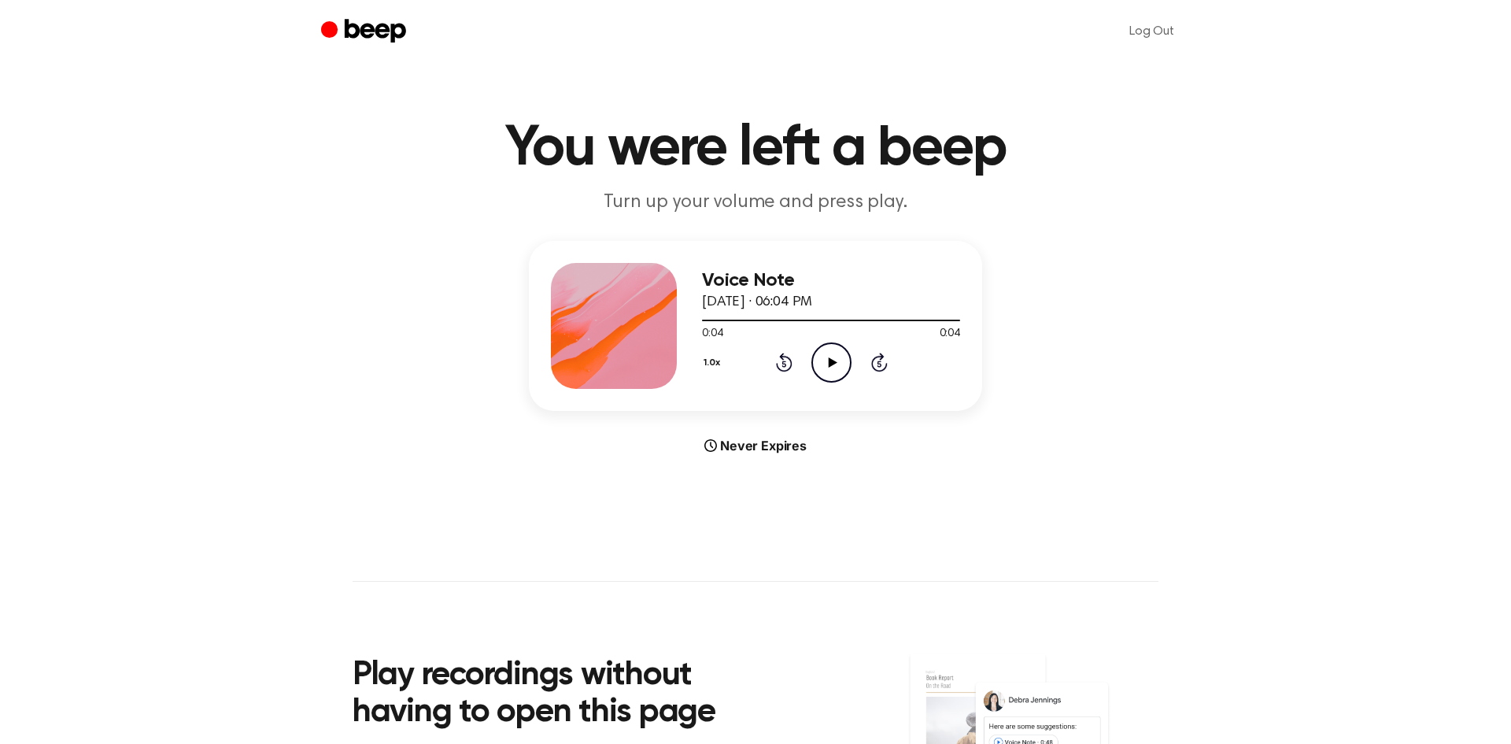
click at [825, 366] on icon "Play Audio" at bounding box center [831, 362] width 40 height 40
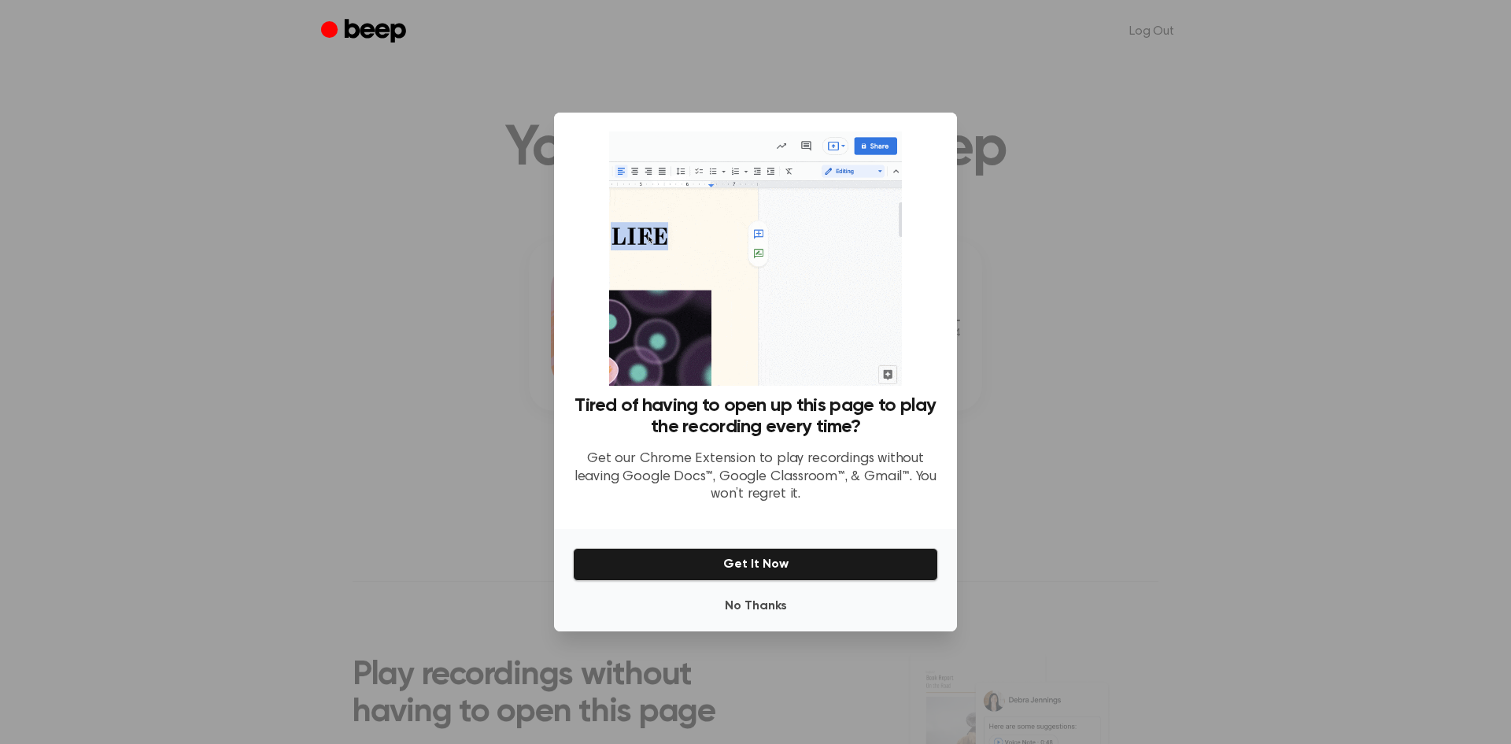
click at [419, 248] on div at bounding box center [755, 372] width 1511 height 744
click at [787, 595] on button "No Thanks" at bounding box center [755, 605] width 365 height 31
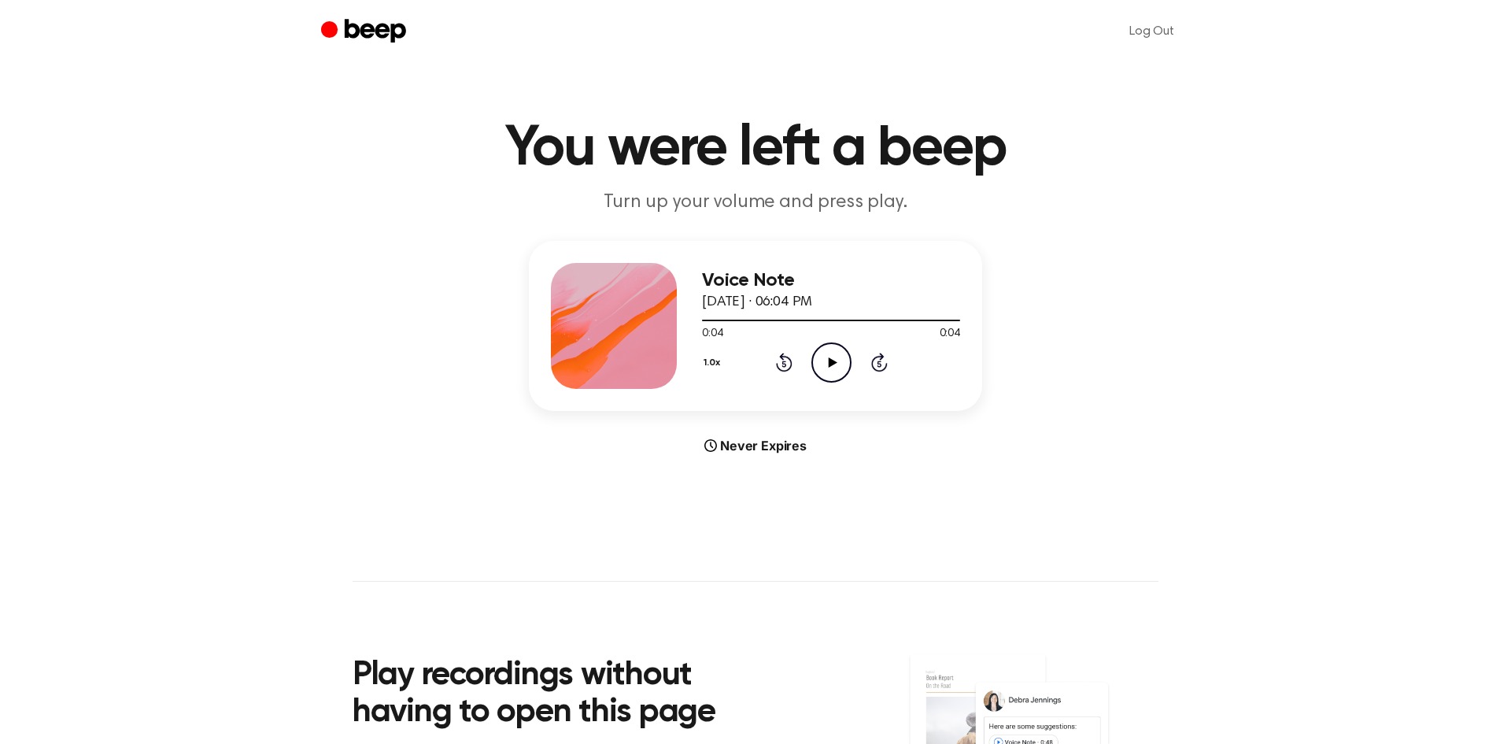
click at [821, 373] on icon "Play Audio" at bounding box center [831, 362] width 40 height 40
click at [825, 378] on icon "Play Audio" at bounding box center [831, 362] width 40 height 40
click at [835, 353] on icon "Play Audio" at bounding box center [831, 362] width 40 height 40
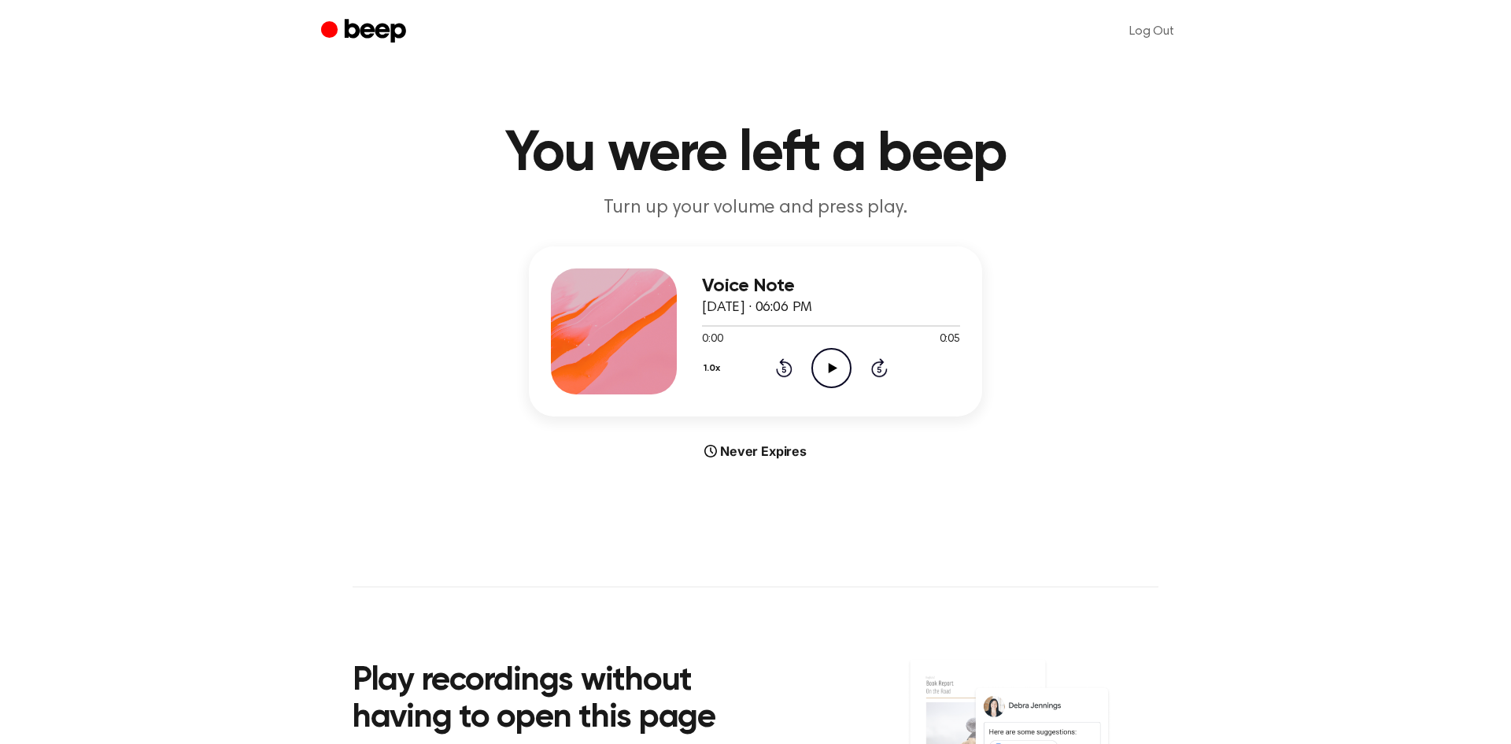
click at [832, 360] on icon "Play Audio" at bounding box center [831, 368] width 40 height 40
click at [830, 380] on icon "Play Audio" at bounding box center [831, 368] width 40 height 40
click at [832, 366] on icon at bounding box center [832, 368] width 9 height 10
click at [834, 359] on icon "Play Audio" at bounding box center [831, 368] width 40 height 40
click at [824, 370] on icon "Play Audio" at bounding box center [831, 368] width 40 height 40
